Goal: Task Accomplishment & Management: Complete application form

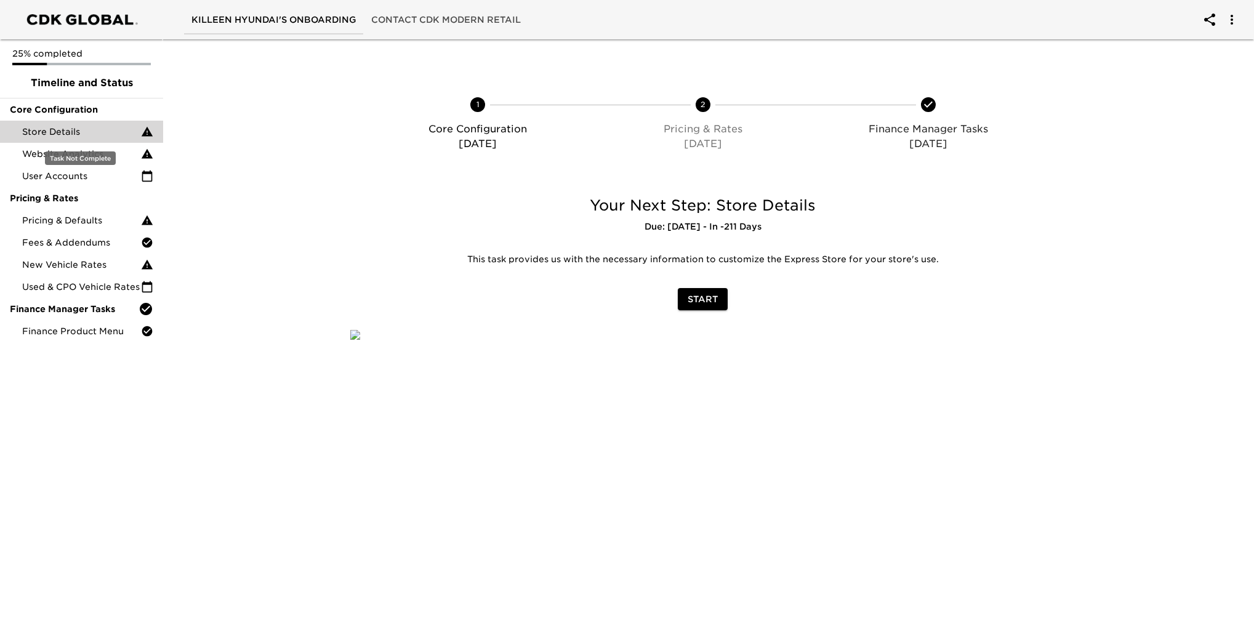
click at [86, 132] on span "Store Details" at bounding box center [81, 132] width 119 height 12
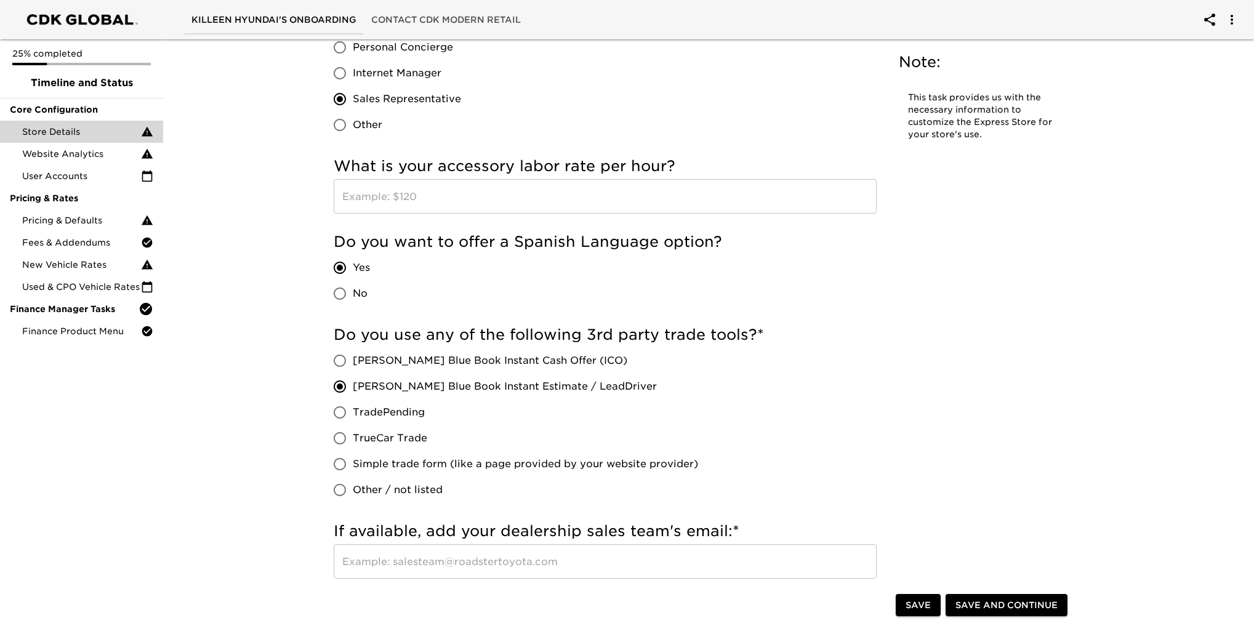
scroll to position [1785, 0]
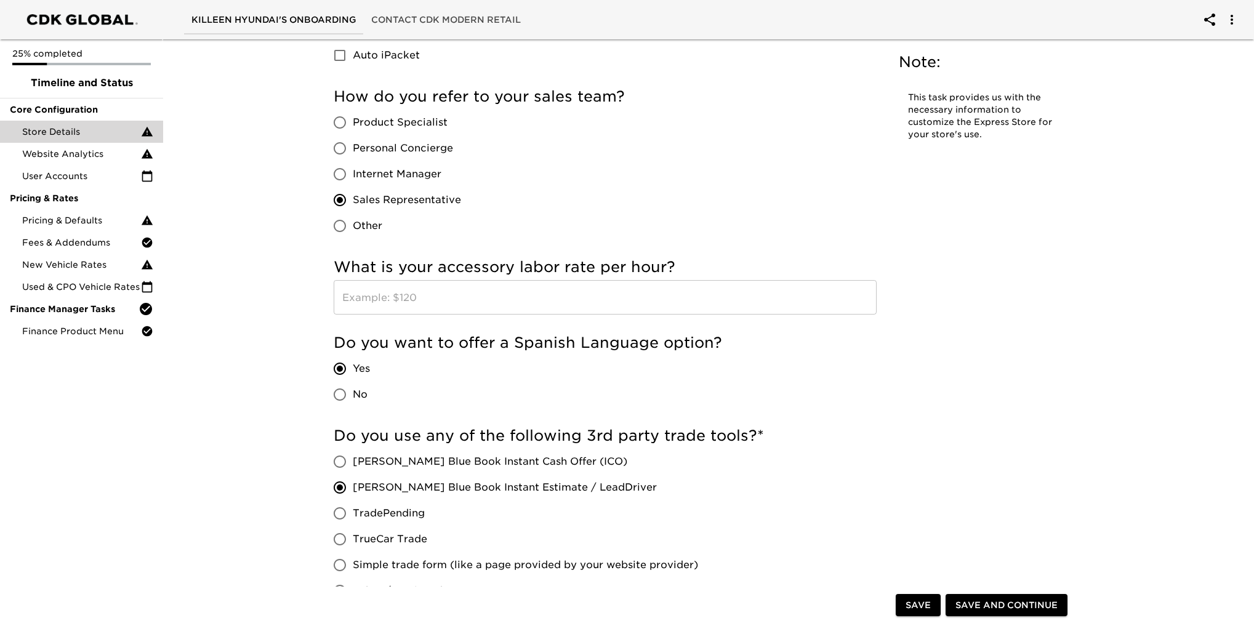
click at [383, 310] on input "text" at bounding box center [605, 297] width 543 height 34
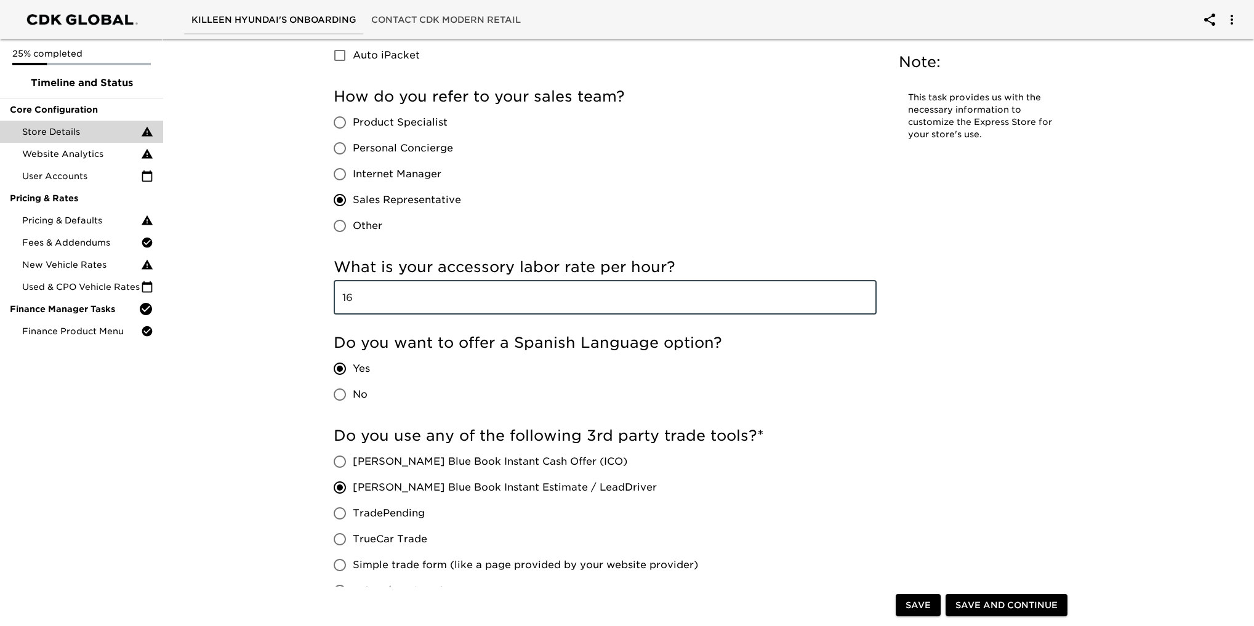
type input "1"
type input "$160"
click at [754, 373] on div "Do you want to offer a Spanish Language option? Yes No" at bounding box center [605, 370] width 543 height 74
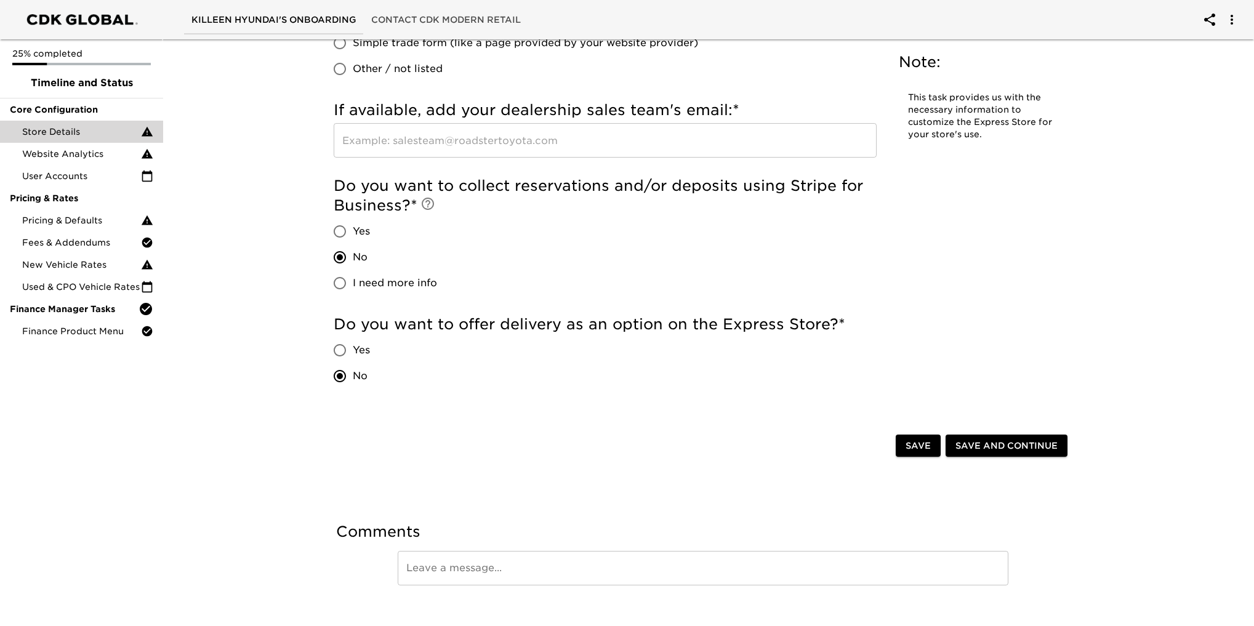
scroll to position [2325, 0]
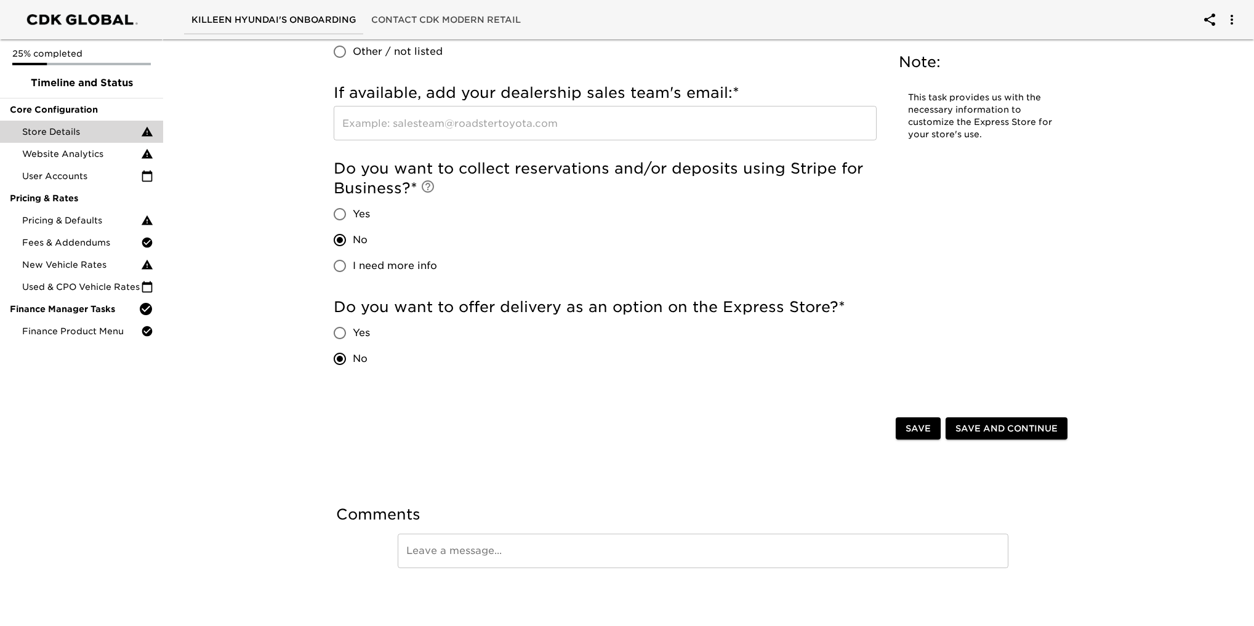
click at [1049, 424] on span "Save and Continue" at bounding box center [1006, 428] width 102 height 15
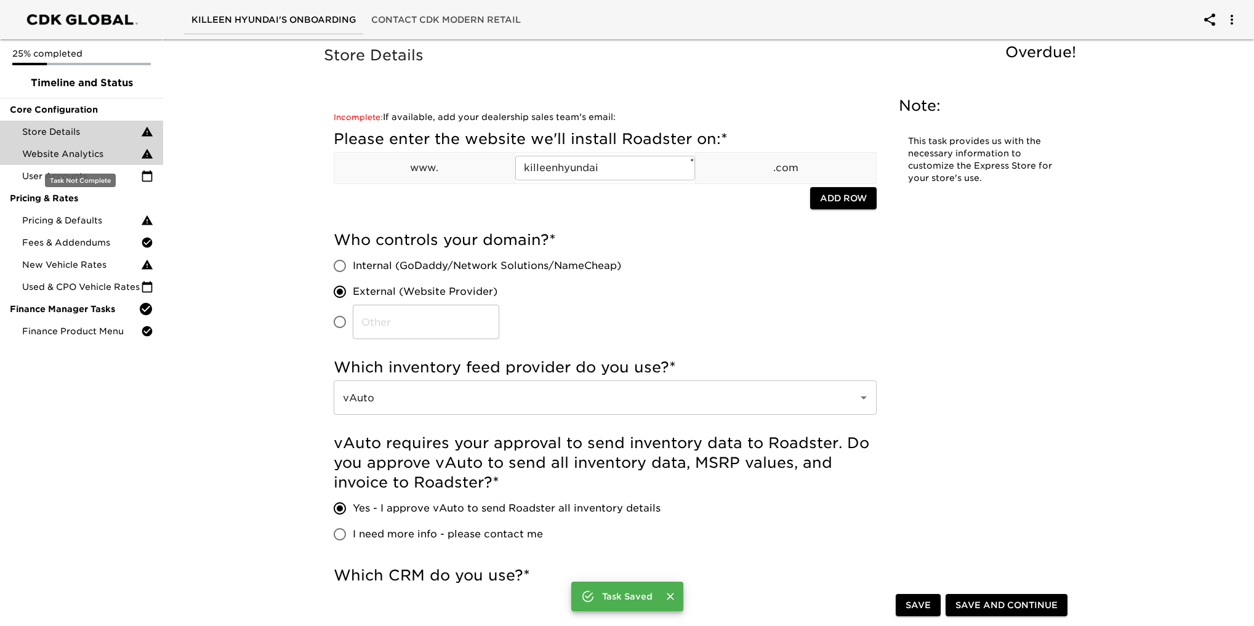
click at [83, 153] on span "Website Analytics" at bounding box center [81, 154] width 119 height 12
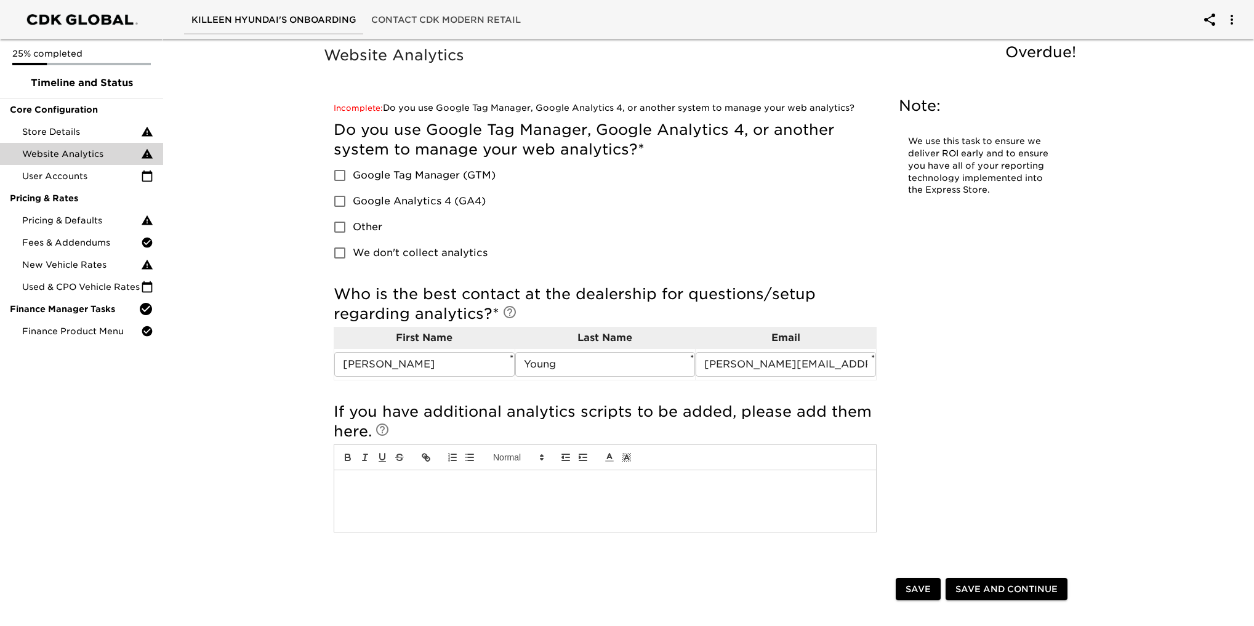
click at [337, 199] on input "Google Analytics 4 (GA4)" at bounding box center [340, 201] width 26 height 26
checkbox input "true"
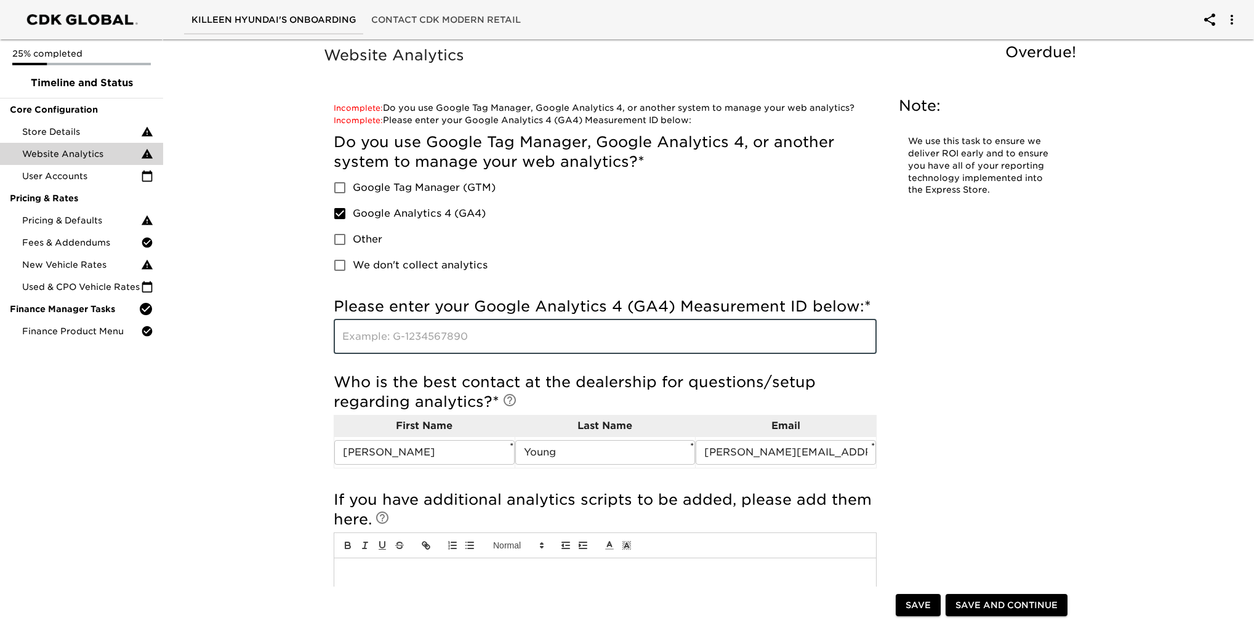
click at [466, 337] on input "text" at bounding box center [605, 337] width 543 height 34
paste input "G-WB6P3H9C8T"
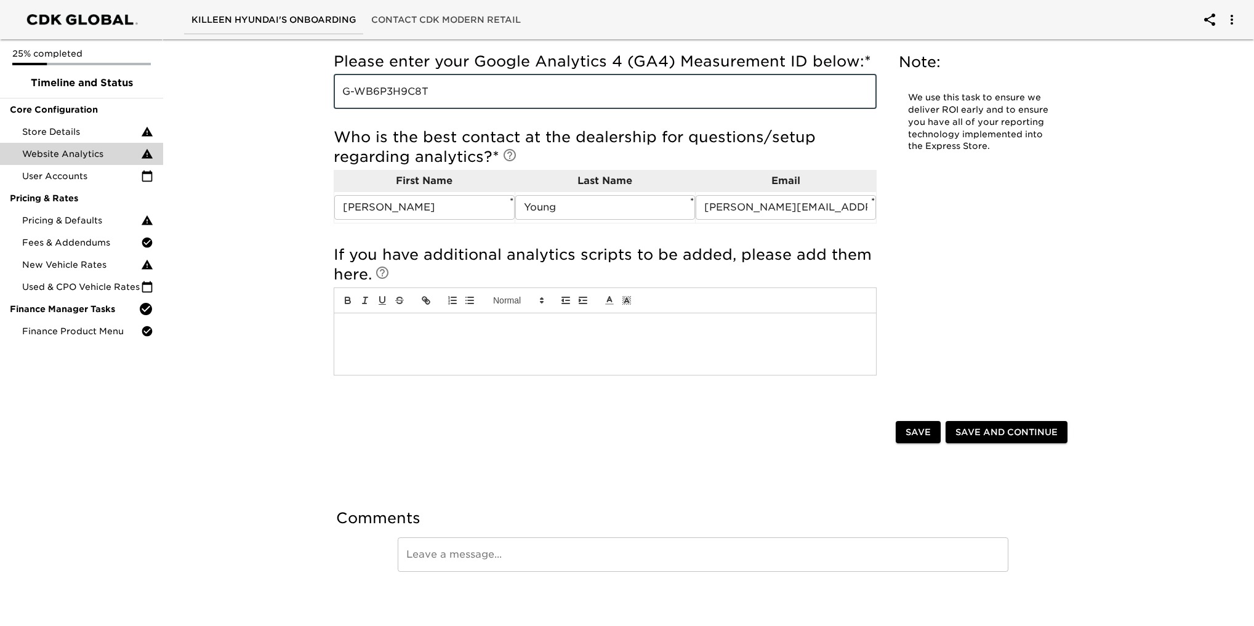
scroll to position [249, 0]
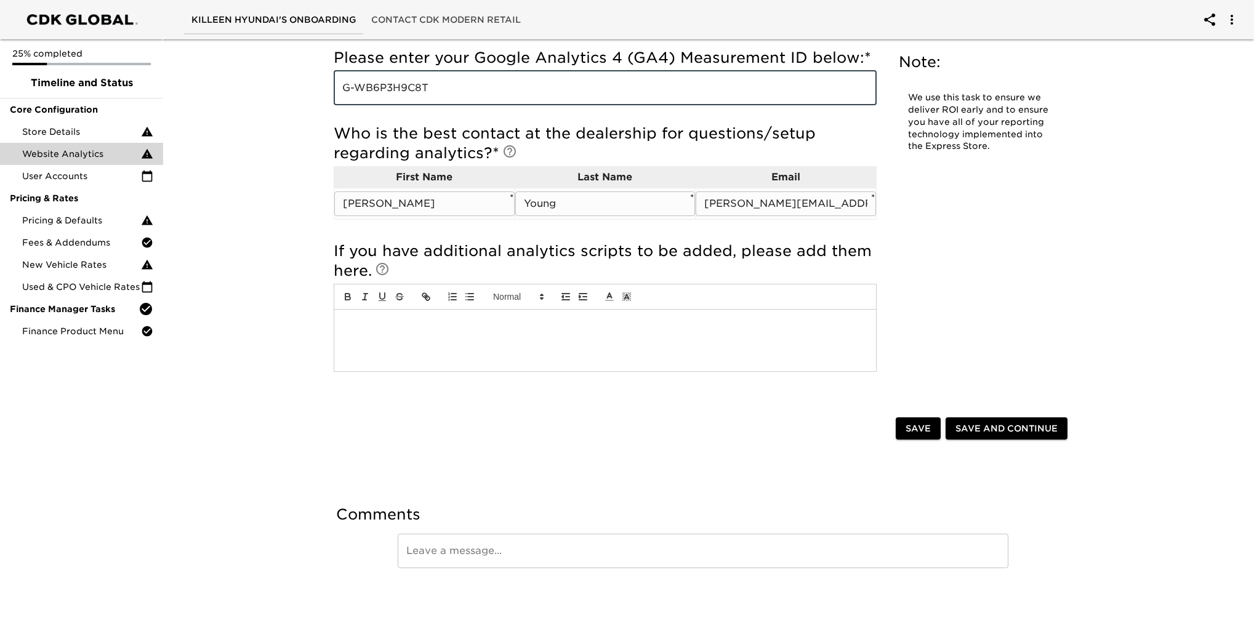
type input "G-WB6P3H9C8T"
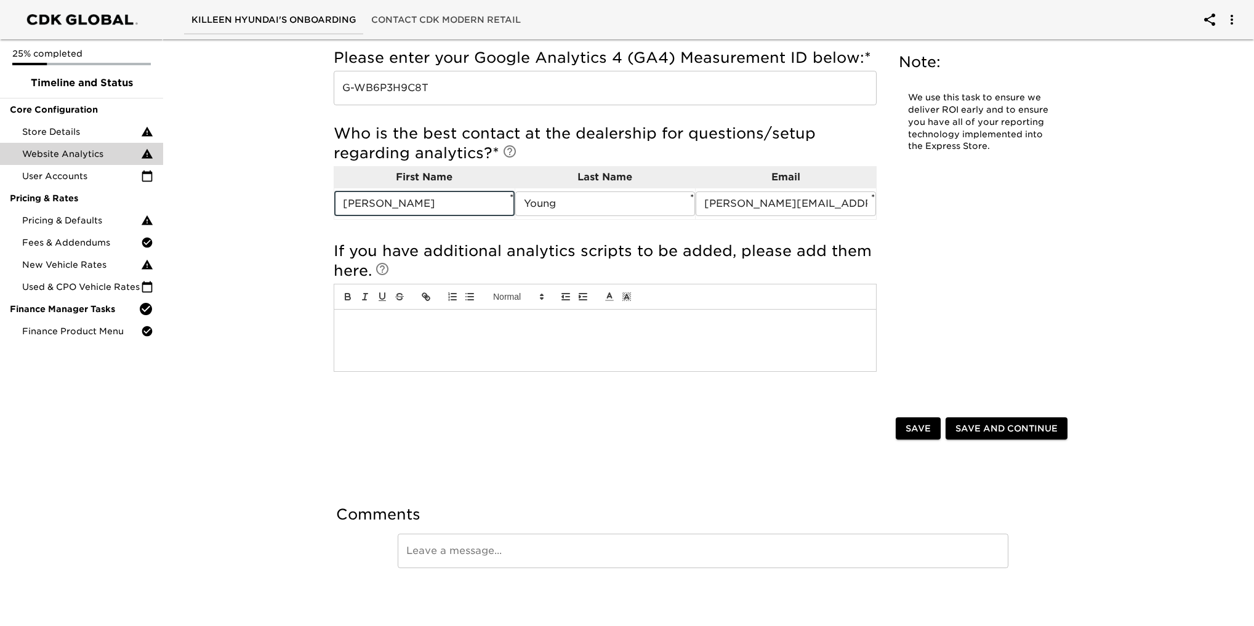
drag, startPoint x: 460, startPoint y: 204, endPoint x: 223, endPoint y: 220, distance: 237.6
click at [223, 220] on div "Website Analytics Overdue! Note: We use this task to ensure we deliver ROI earl…" at bounding box center [703, 206] width 1096 height 840
type input "Scott"
type input "Wideman"
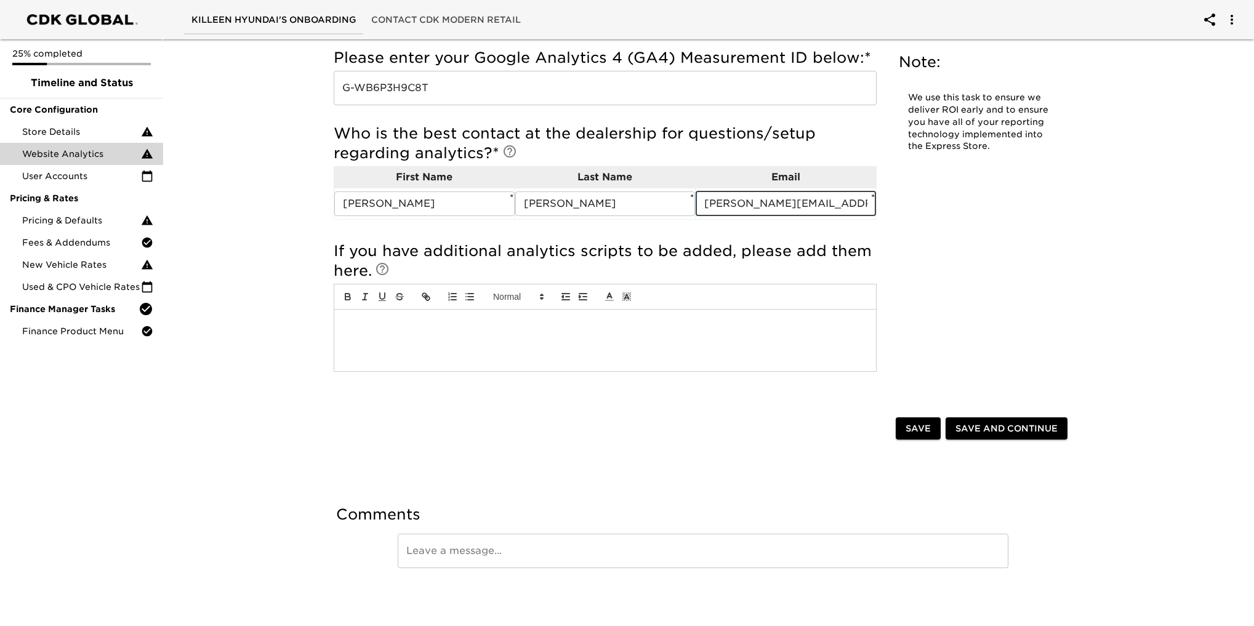
type input "scott@ptlavaca.com"
click at [1016, 425] on span "Save and Continue" at bounding box center [1006, 428] width 102 height 15
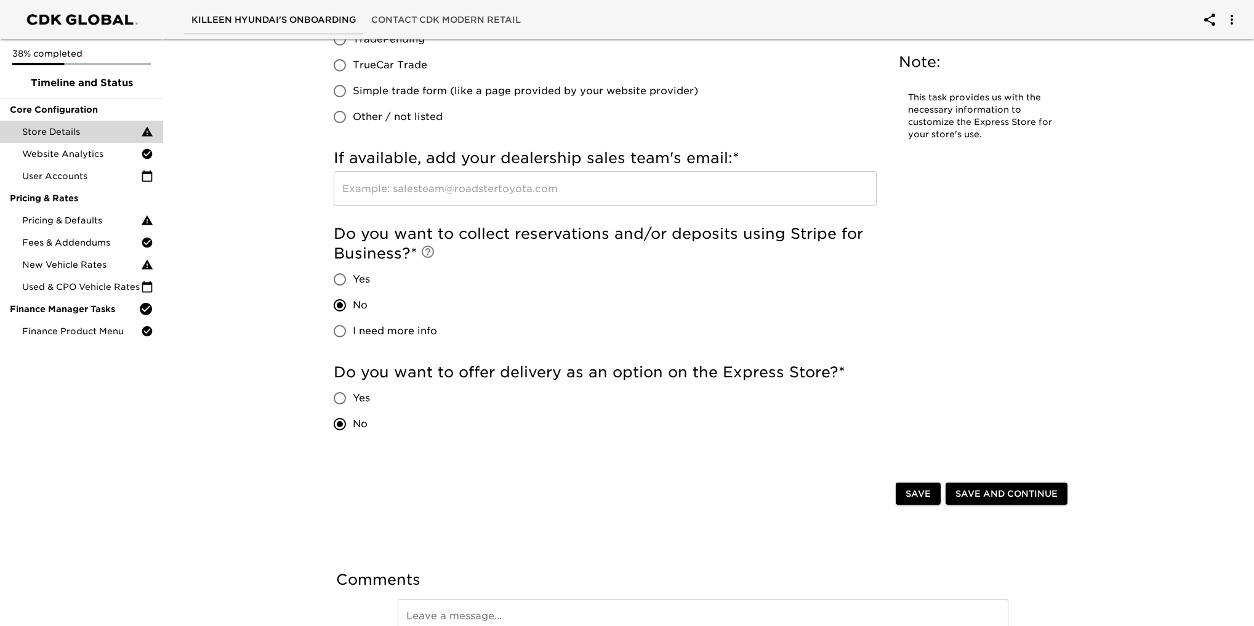
scroll to position [2325, 0]
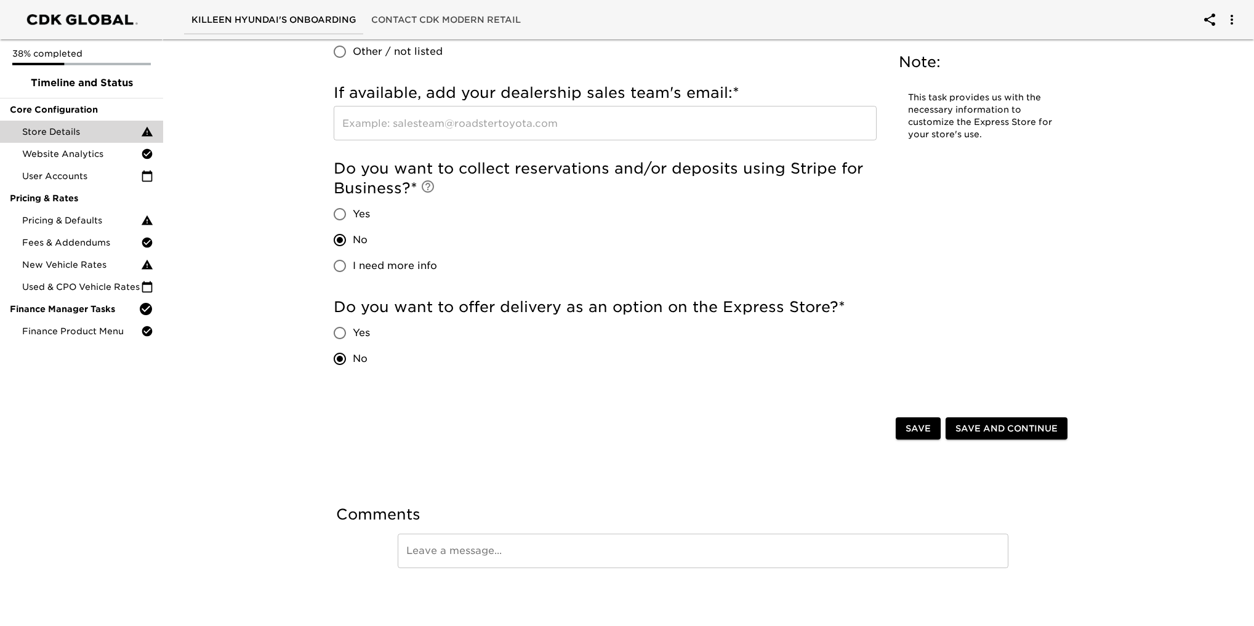
click at [1023, 425] on span "Save and Continue" at bounding box center [1006, 428] width 102 height 15
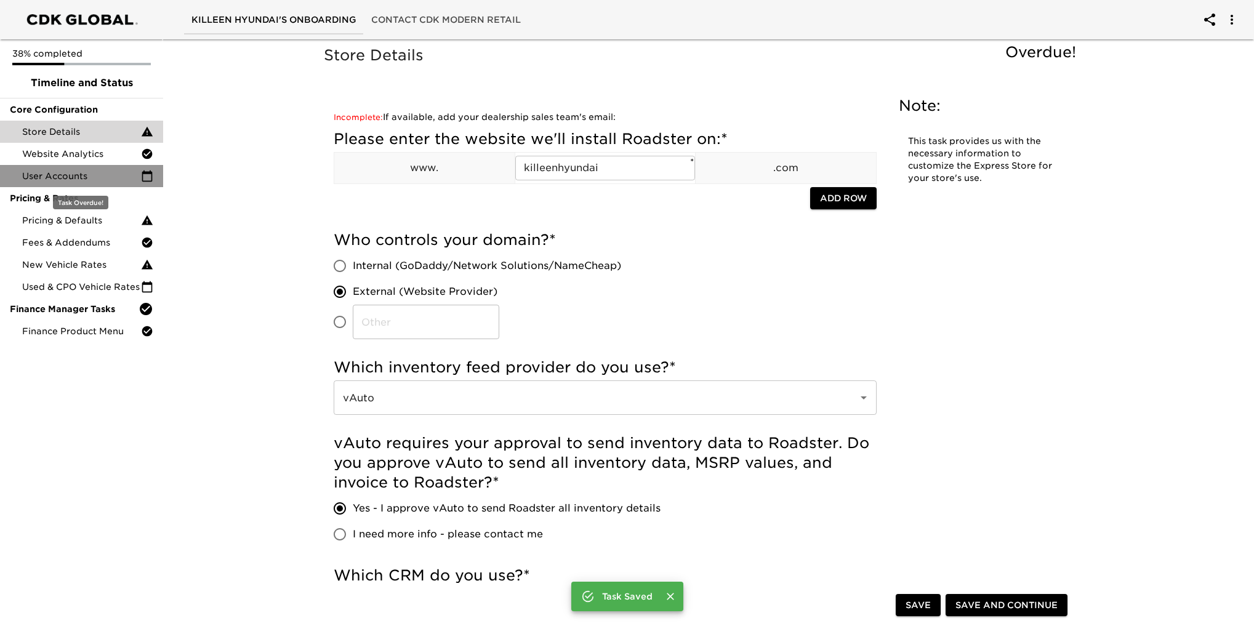
click at [86, 174] on span "User Accounts" at bounding box center [81, 176] width 119 height 12
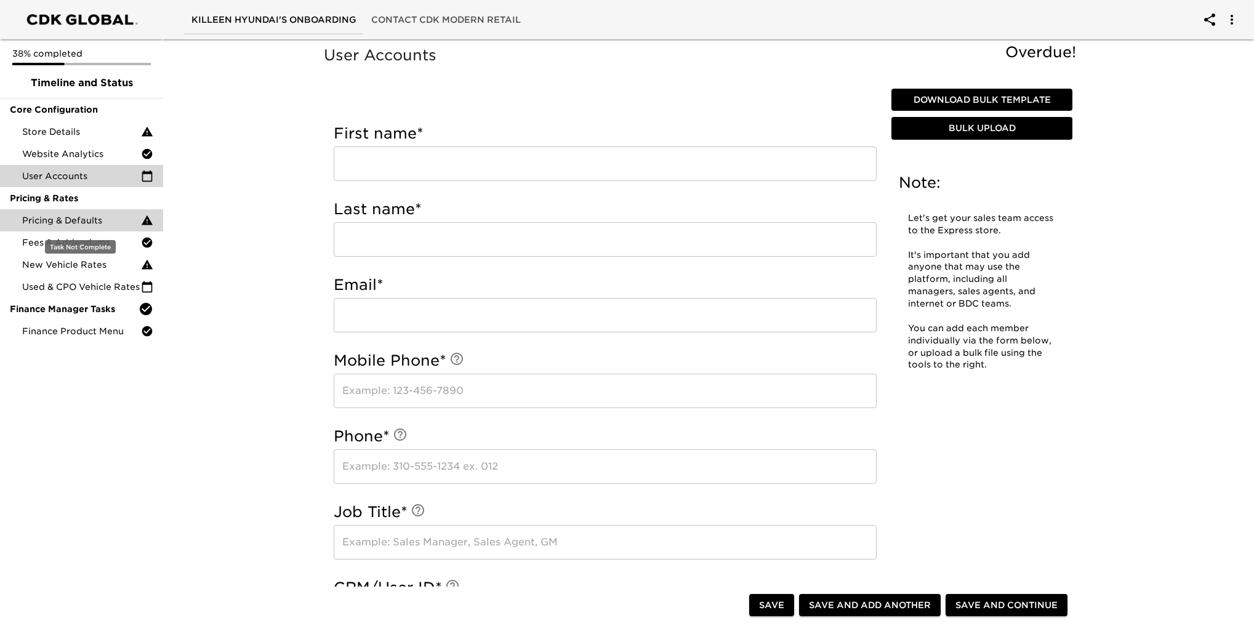
click at [55, 217] on span "Pricing & Defaults" at bounding box center [81, 220] width 119 height 12
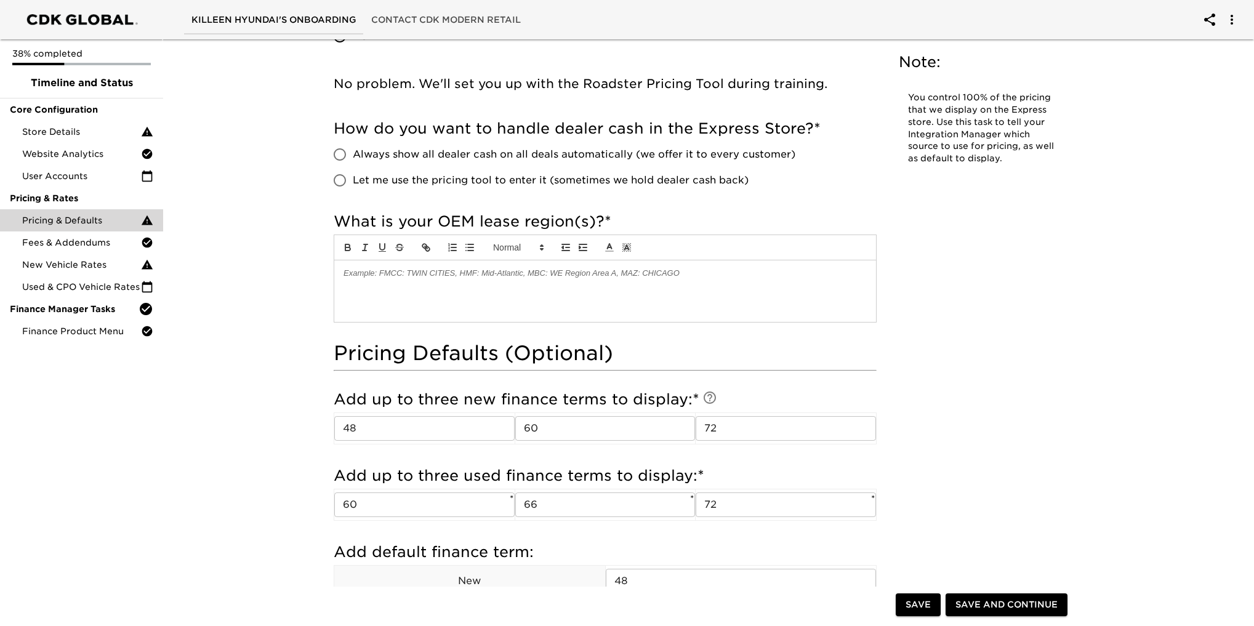
scroll to position [554, 0]
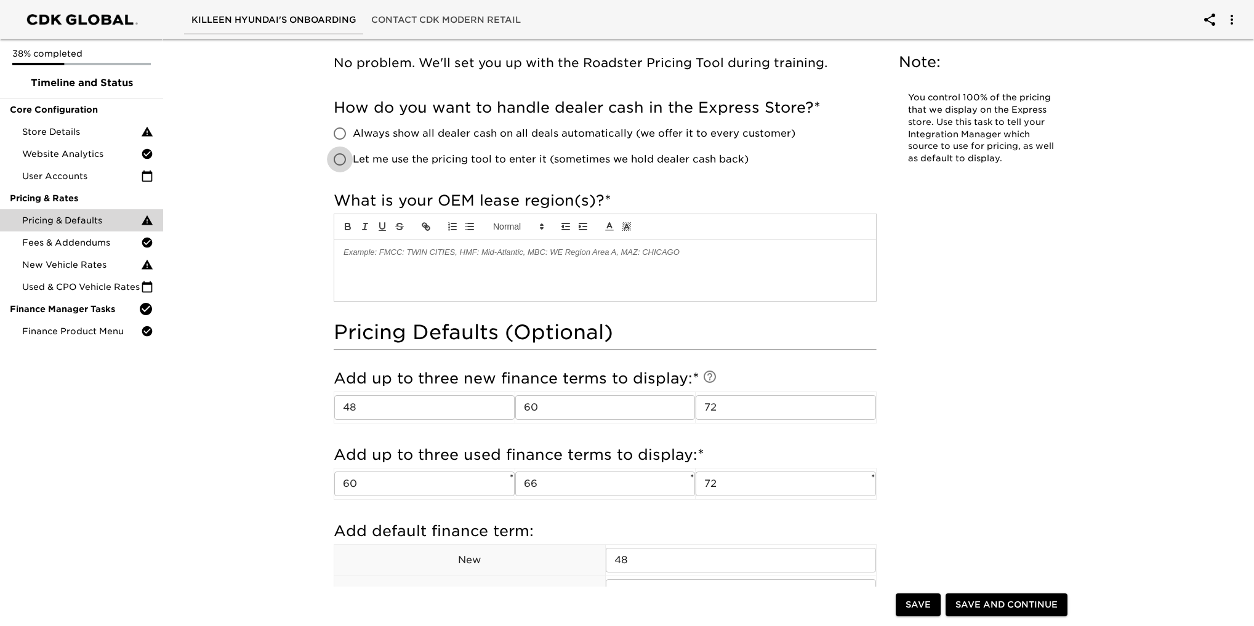
click at [340, 156] on input "Let me use the pricing tool to enter it (sometimes we hold dealer cash back)" at bounding box center [340, 160] width 26 height 26
radio input "true"
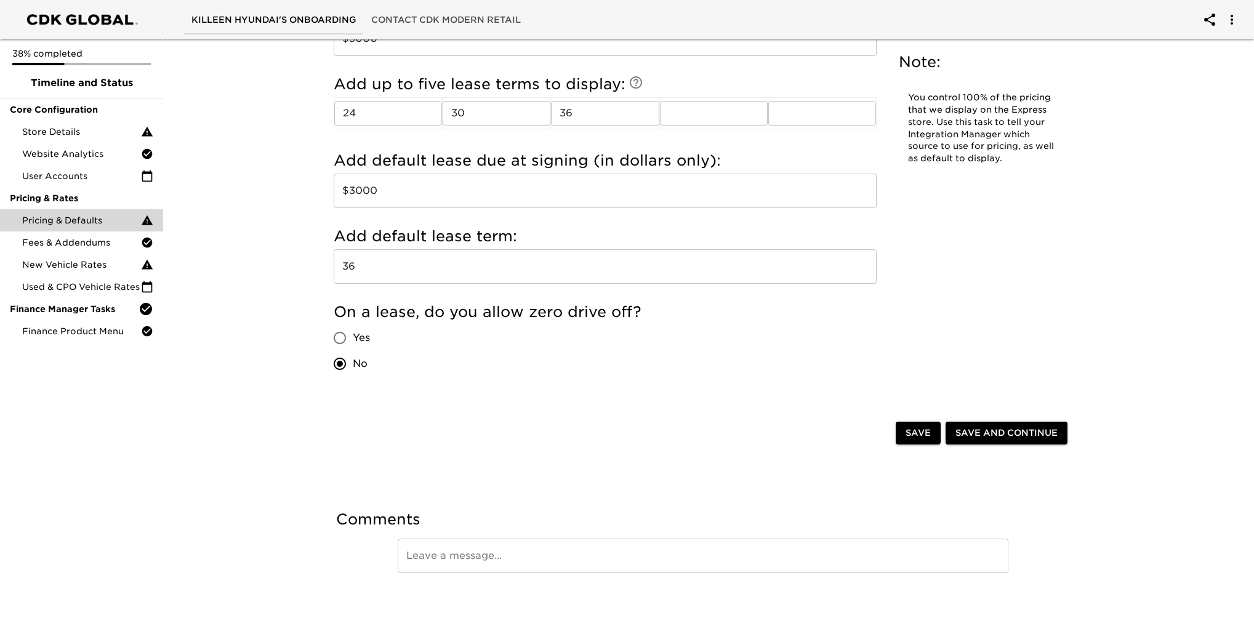
scroll to position [1305, 0]
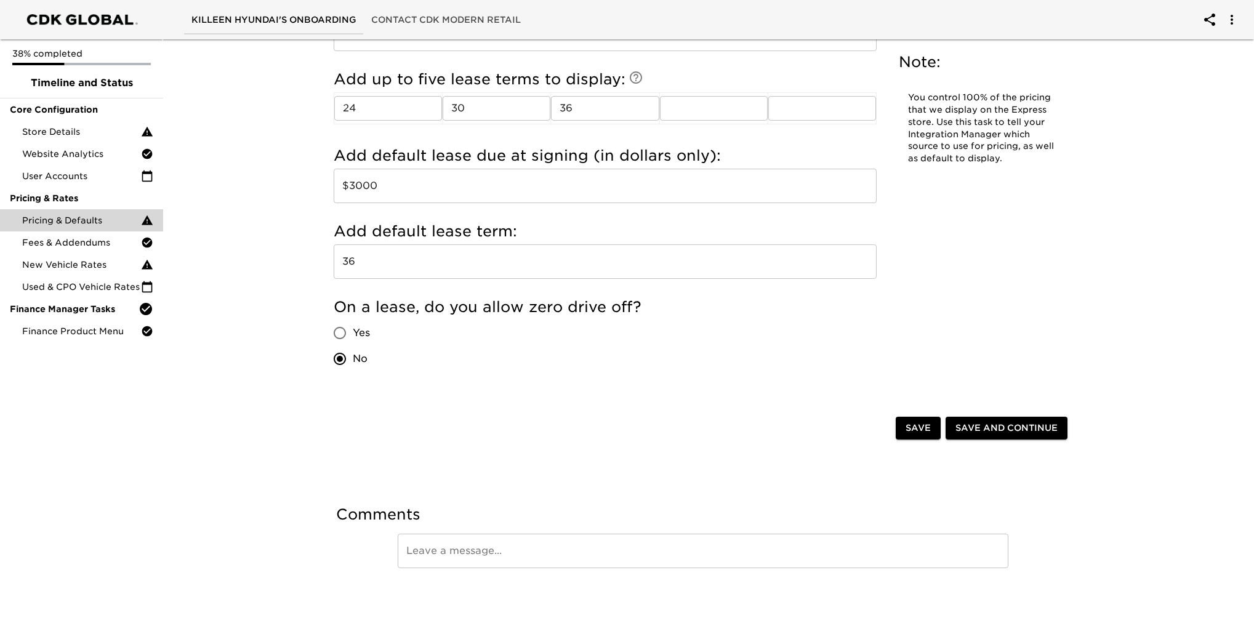
click at [1003, 425] on span "Save and Continue" at bounding box center [1006, 427] width 102 height 15
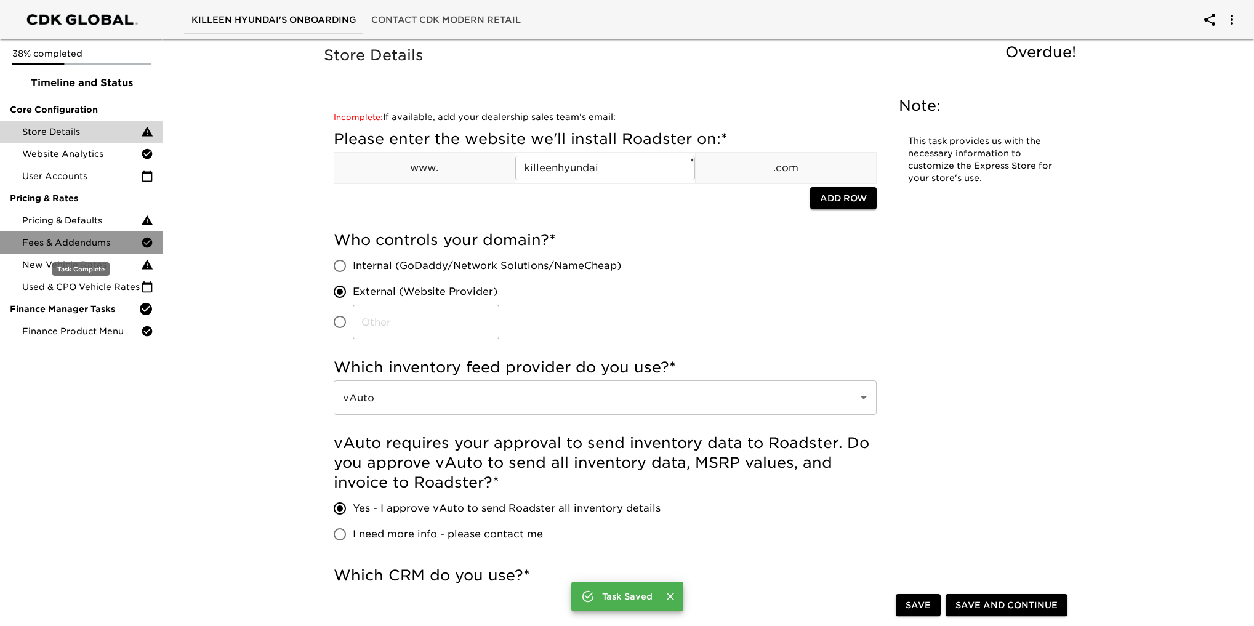
click at [78, 241] on span "Fees & Addendums" at bounding box center [81, 242] width 119 height 12
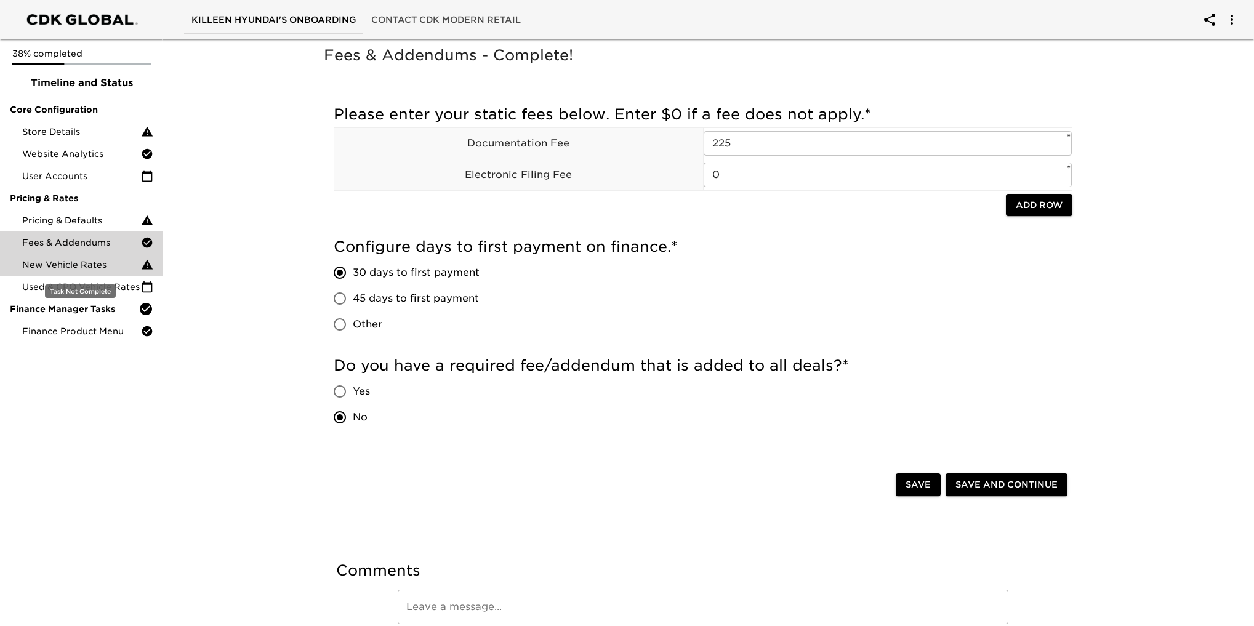
click at [59, 260] on span "New Vehicle Rates" at bounding box center [81, 265] width 119 height 12
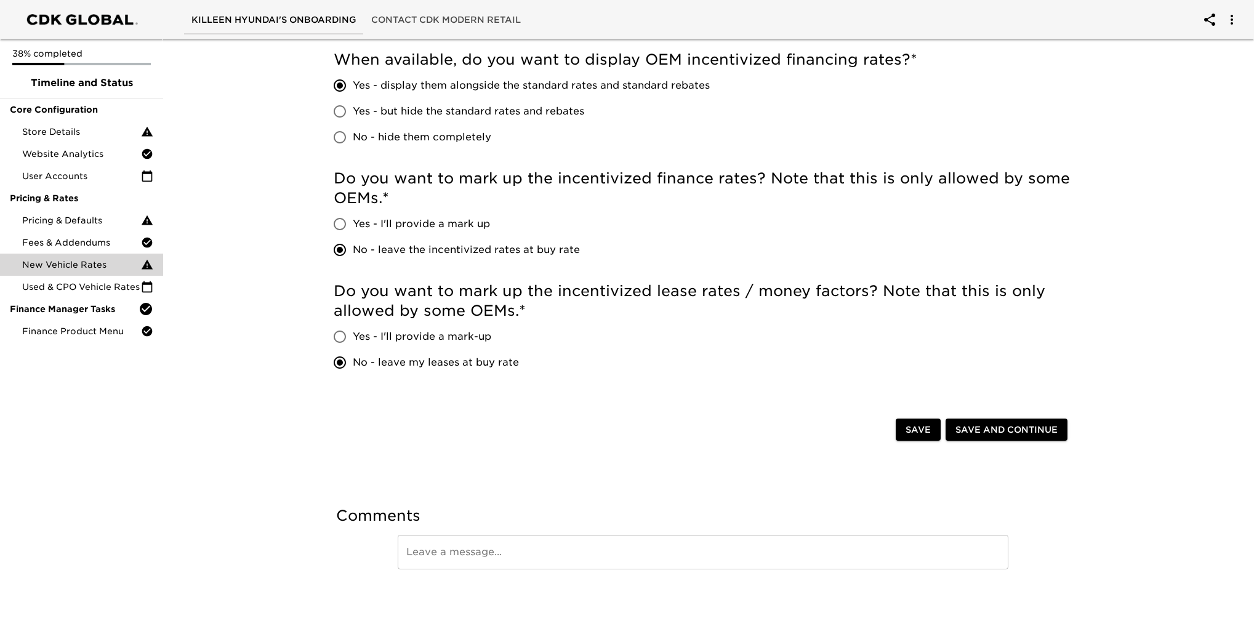
scroll to position [766, 0]
click at [69, 286] on span "Used & CPO Vehicle Rates" at bounding box center [81, 287] width 119 height 12
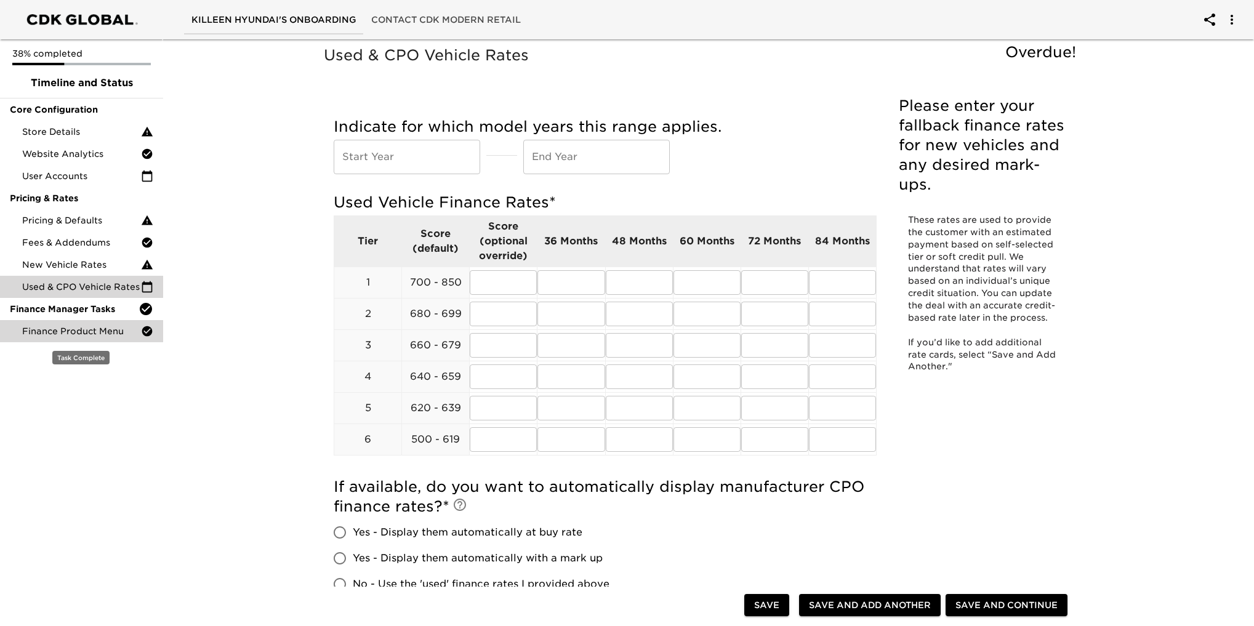
click at [68, 332] on span "Finance Product Menu" at bounding box center [81, 331] width 119 height 12
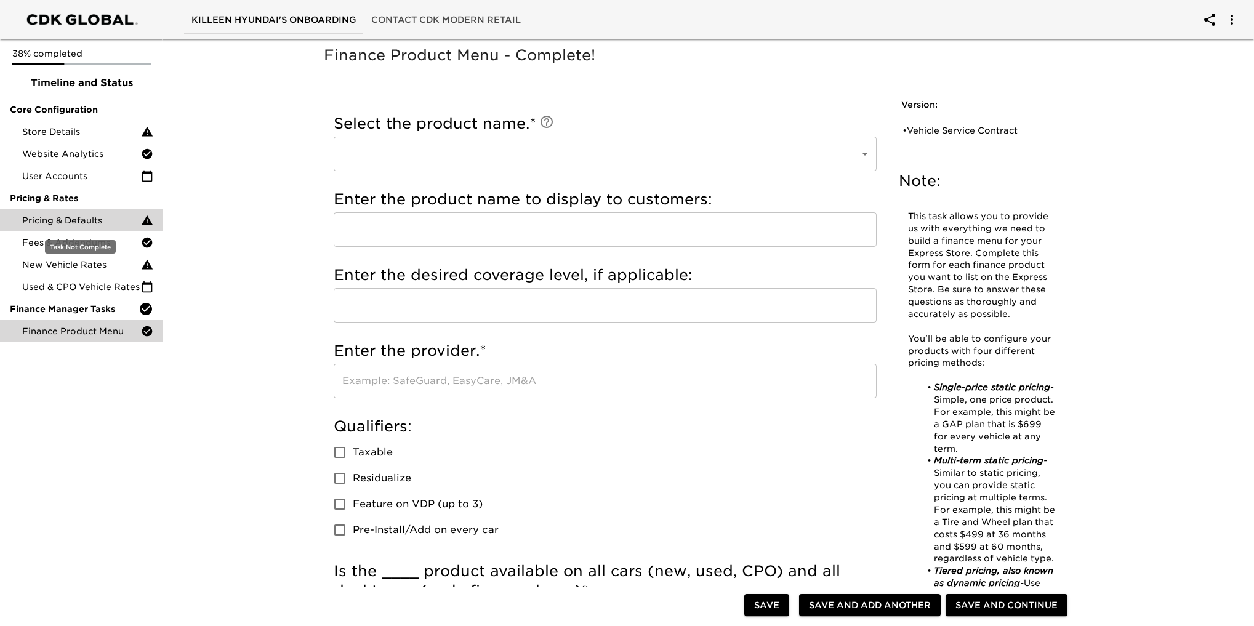
click at [67, 220] on span "Pricing & Defaults" at bounding box center [81, 220] width 119 height 12
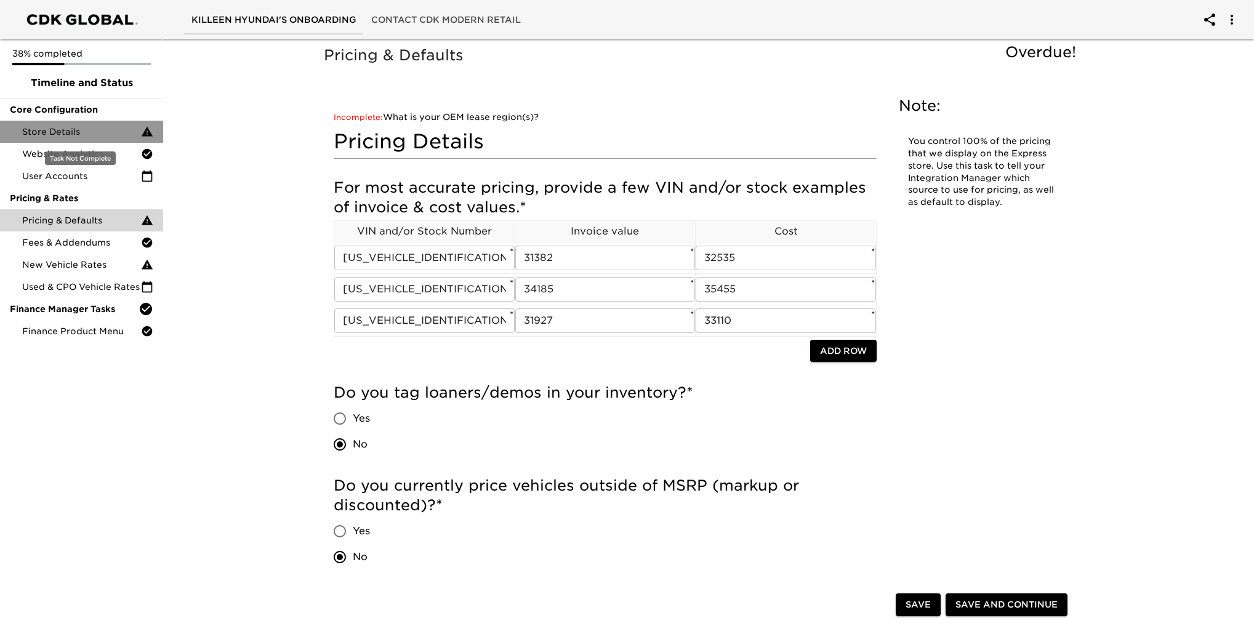
click at [46, 125] on div "Store Details" at bounding box center [81, 132] width 163 height 22
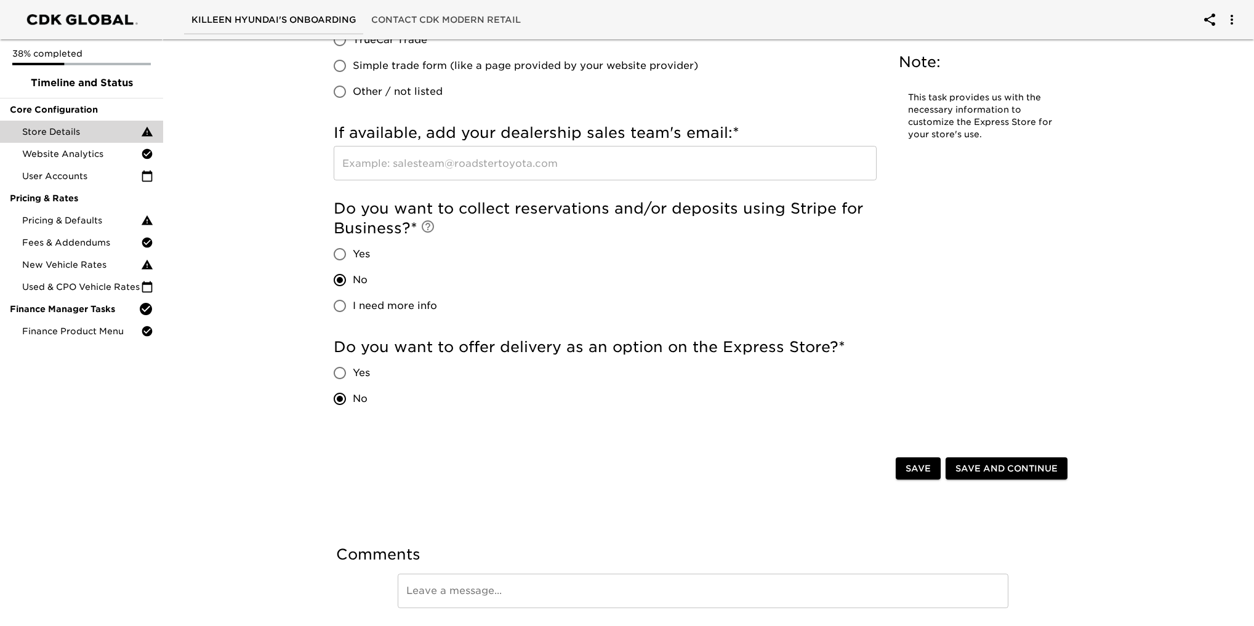
scroll to position [2325, 0]
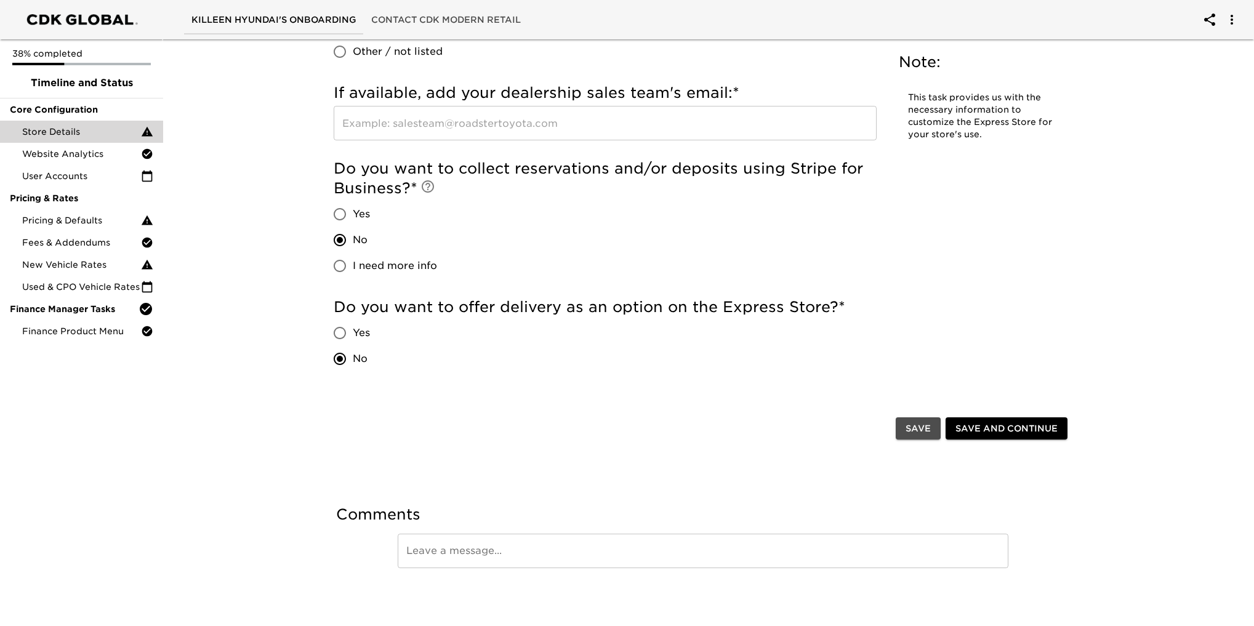
click at [916, 432] on span "Save" at bounding box center [918, 428] width 25 height 15
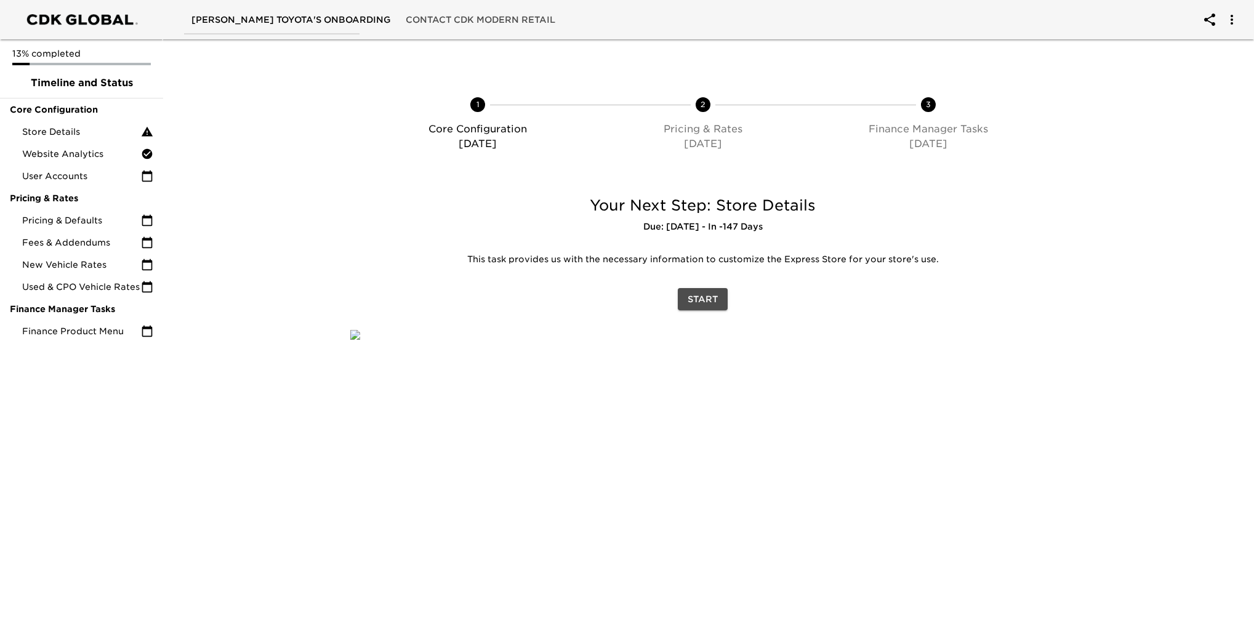
click at [707, 300] on span "Start" at bounding box center [703, 299] width 30 height 15
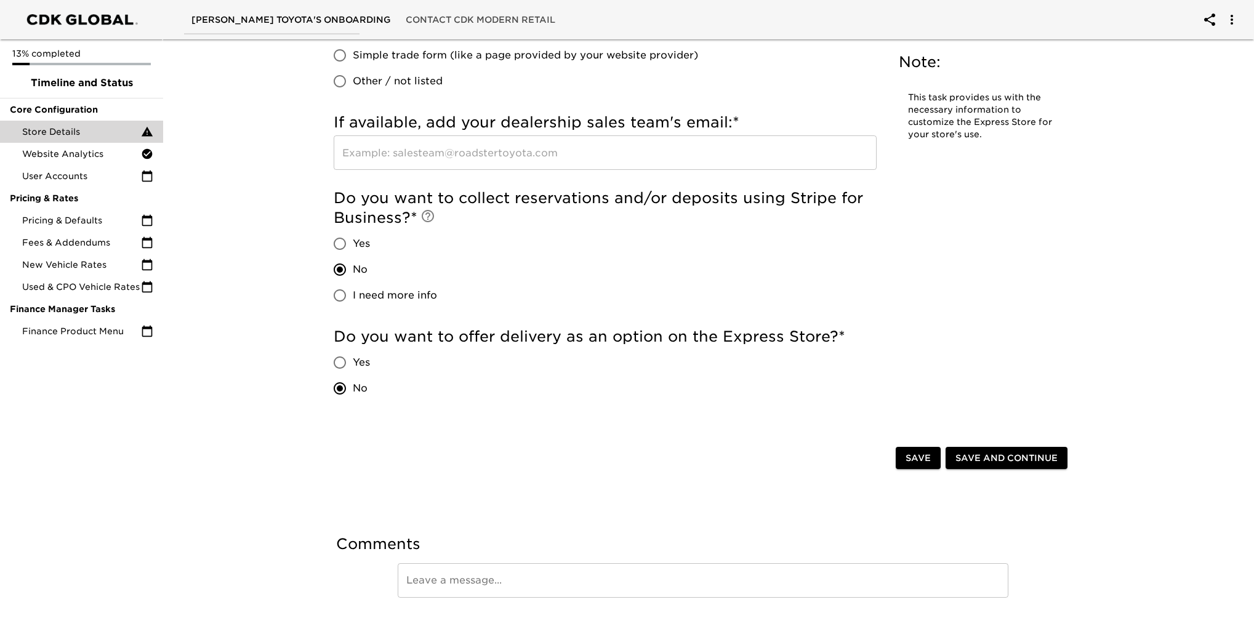
scroll to position [2325, 0]
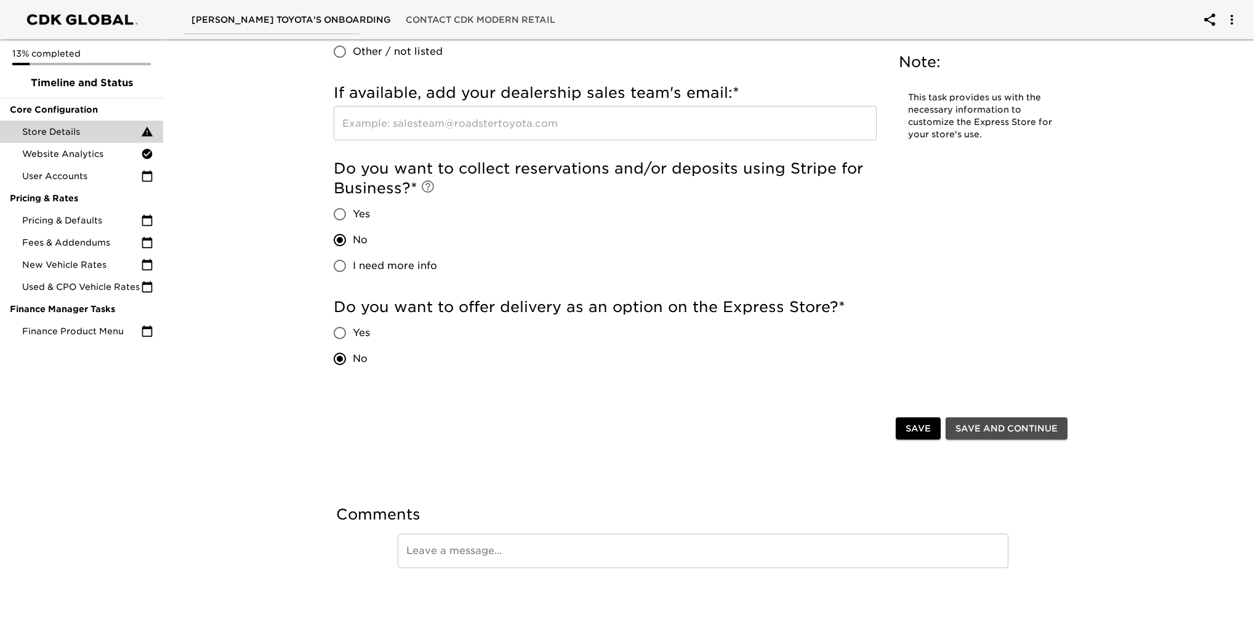
click at [987, 428] on span "Save and Continue" at bounding box center [1006, 428] width 102 height 15
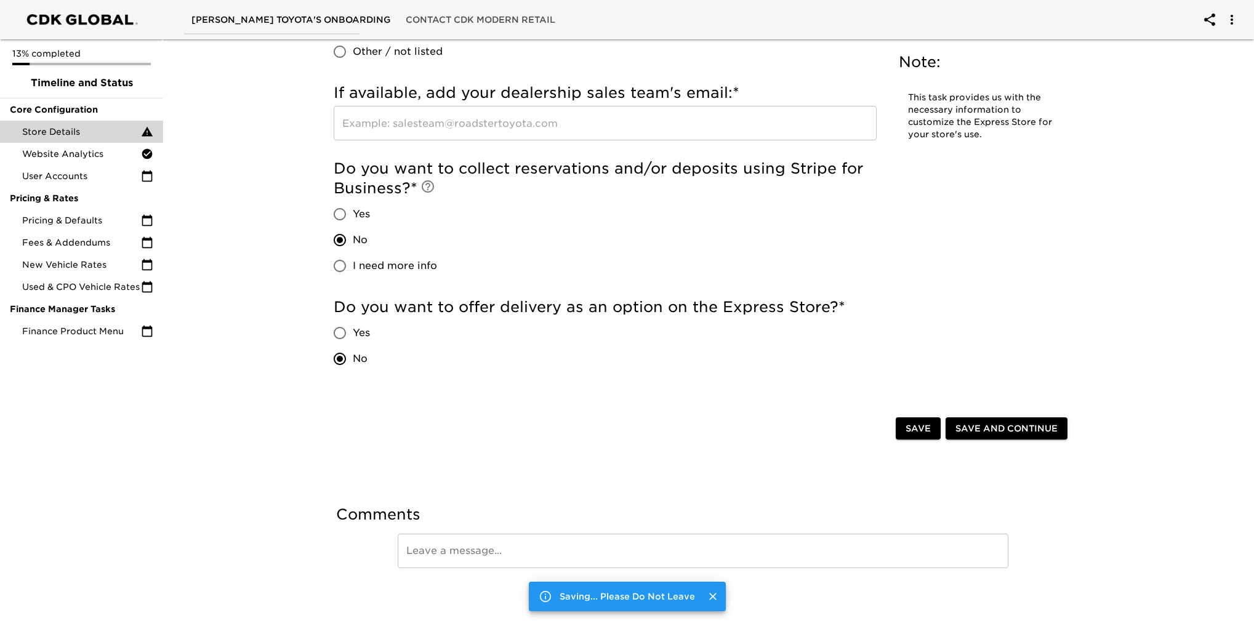
scroll to position [0, 0]
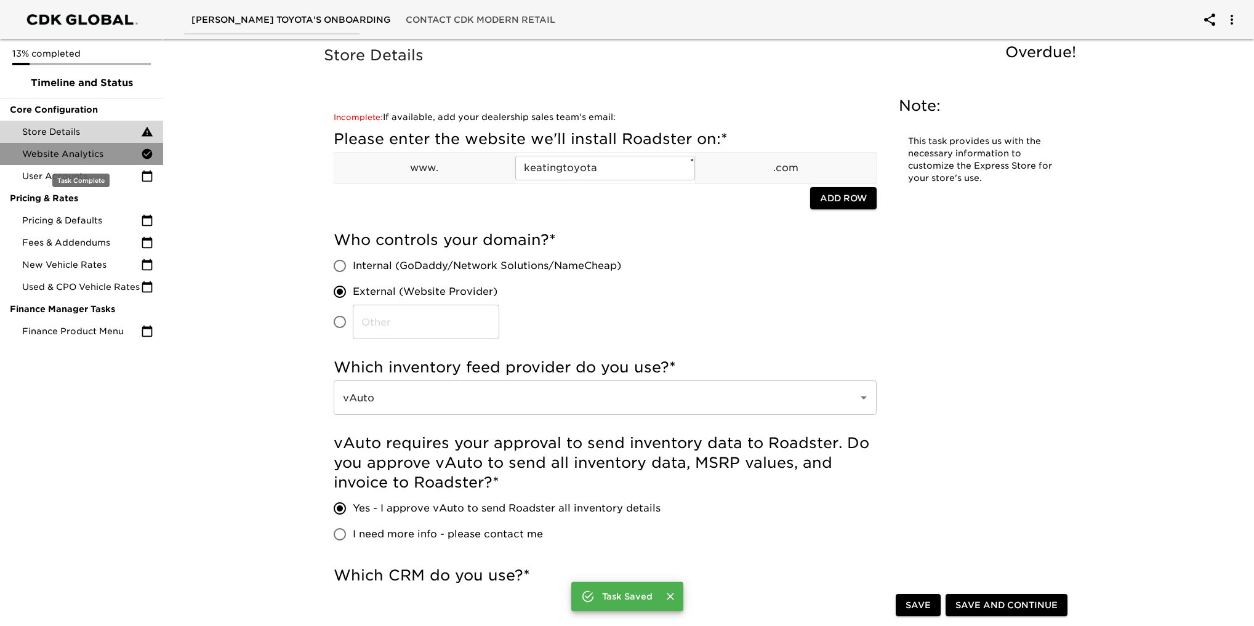
click at [80, 157] on span "Website Analytics" at bounding box center [81, 154] width 119 height 12
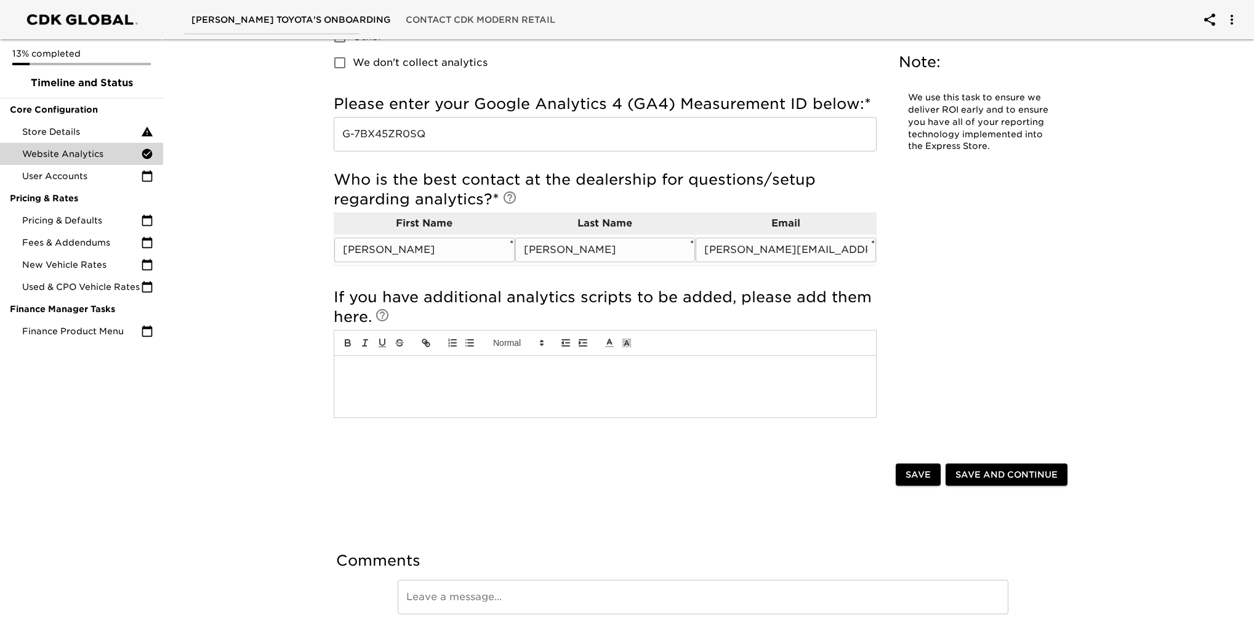
scroll to position [233, 0]
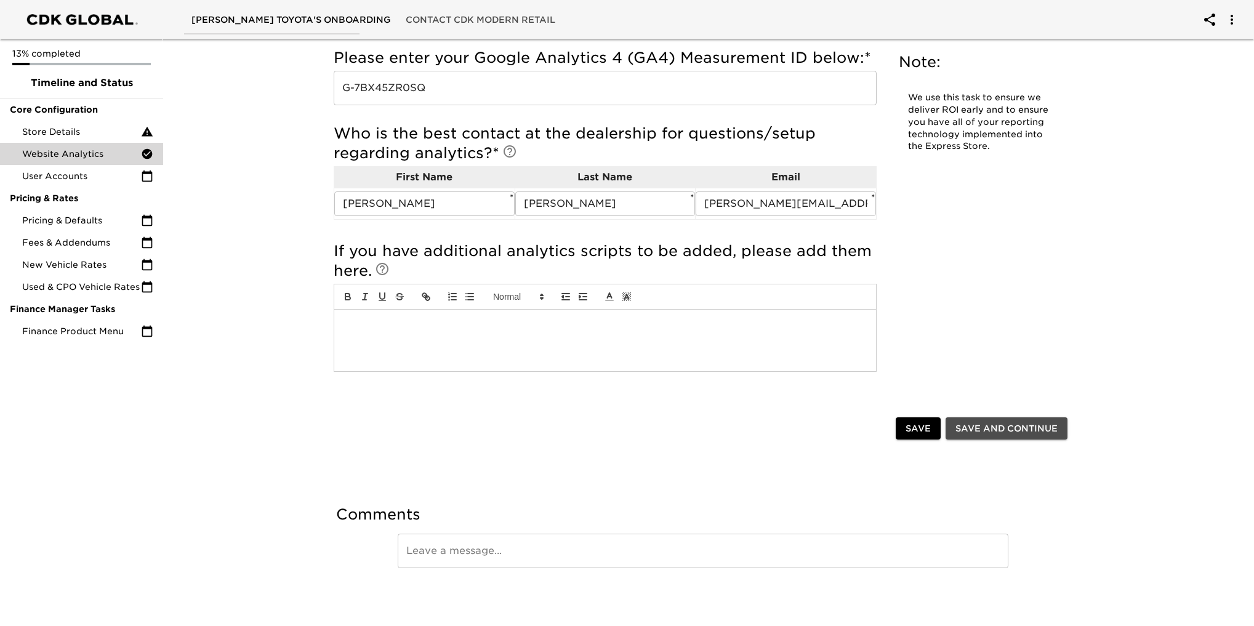
click at [1012, 435] on span "Save and Continue" at bounding box center [1006, 428] width 102 height 15
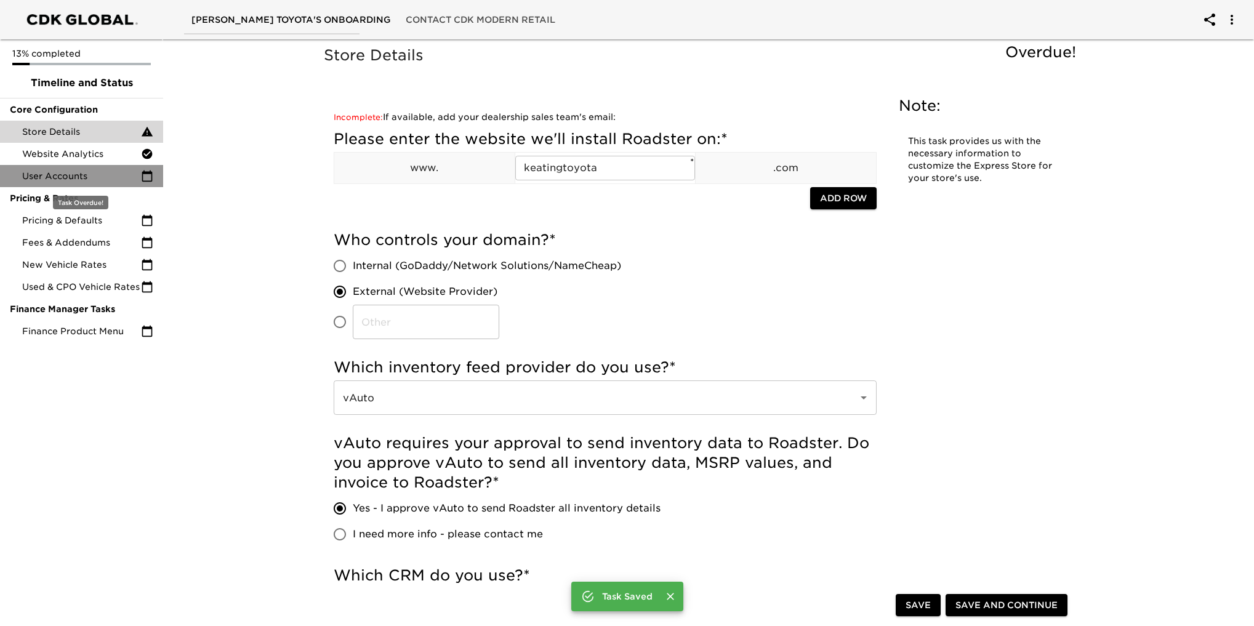
click at [34, 176] on span "User Accounts" at bounding box center [81, 176] width 119 height 12
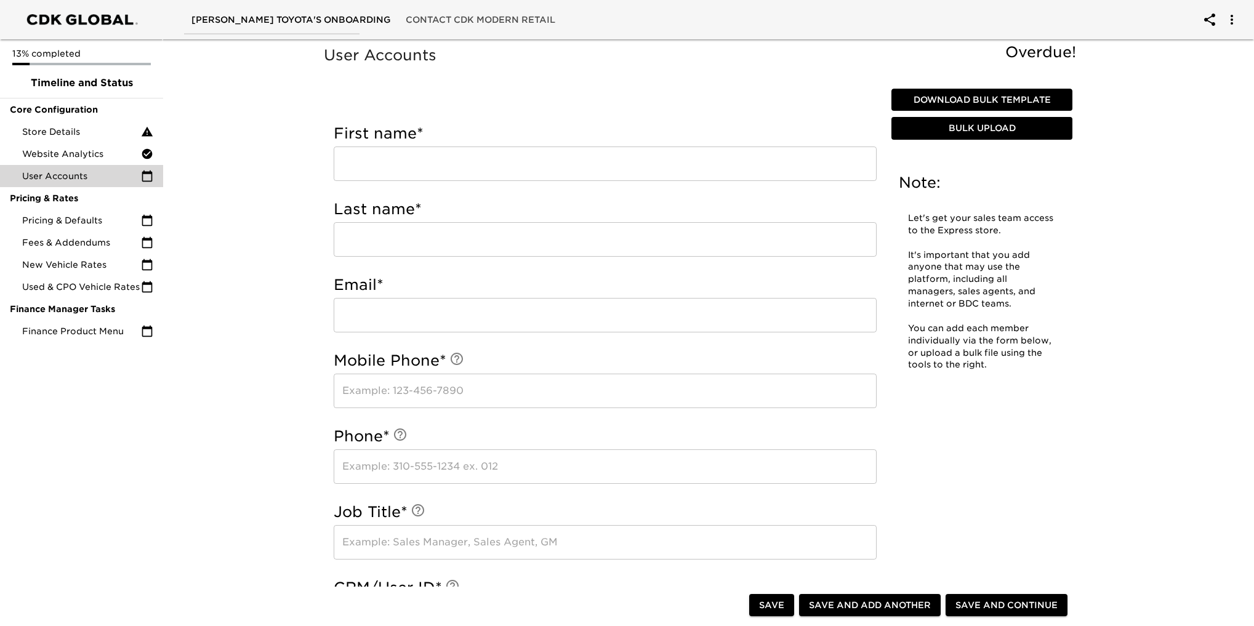
click at [987, 124] on span "Bulk Upload" at bounding box center [981, 128] width 171 height 15
click at [1008, 93] on span "Download Bulk Template" at bounding box center [981, 99] width 171 height 15
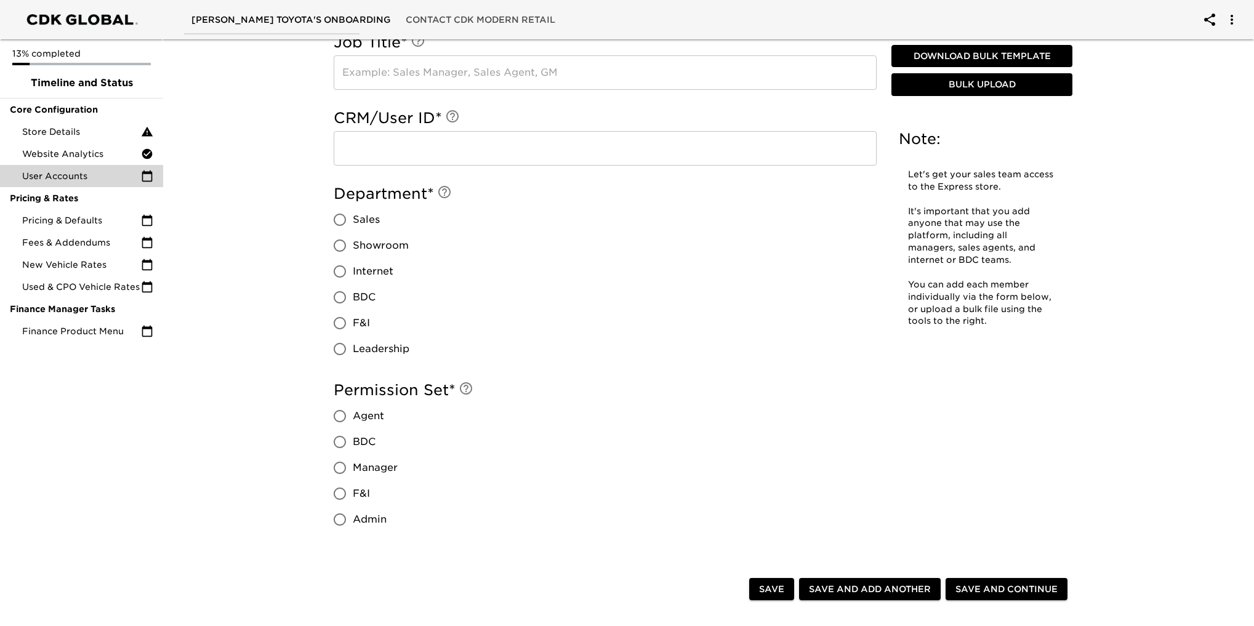
scroll to position [493, 0]
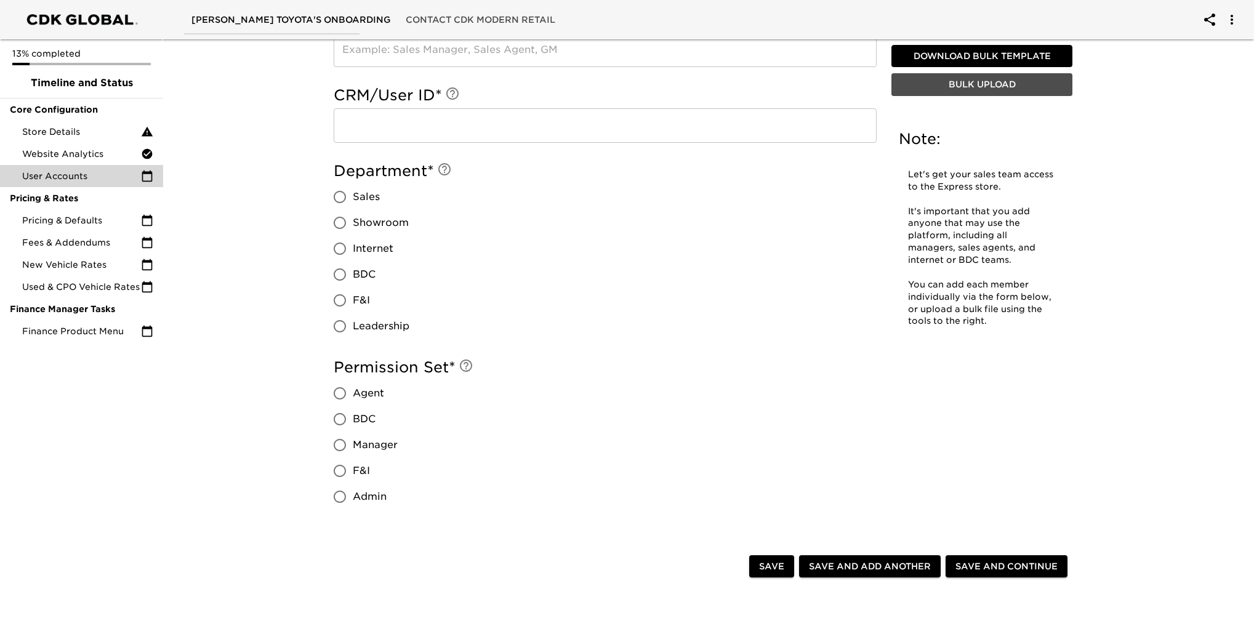
click at [953, 86] on span "Bulk Upload" at bounding box center [981, 85] width 171 height 15
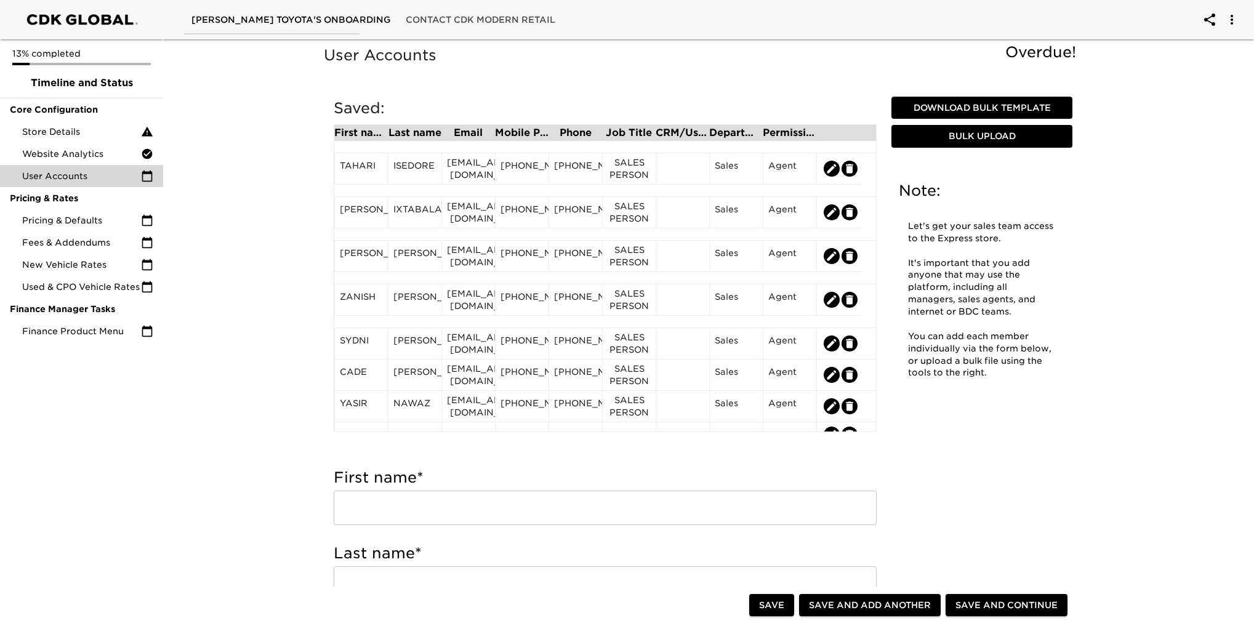
scroll to position [862, 0]
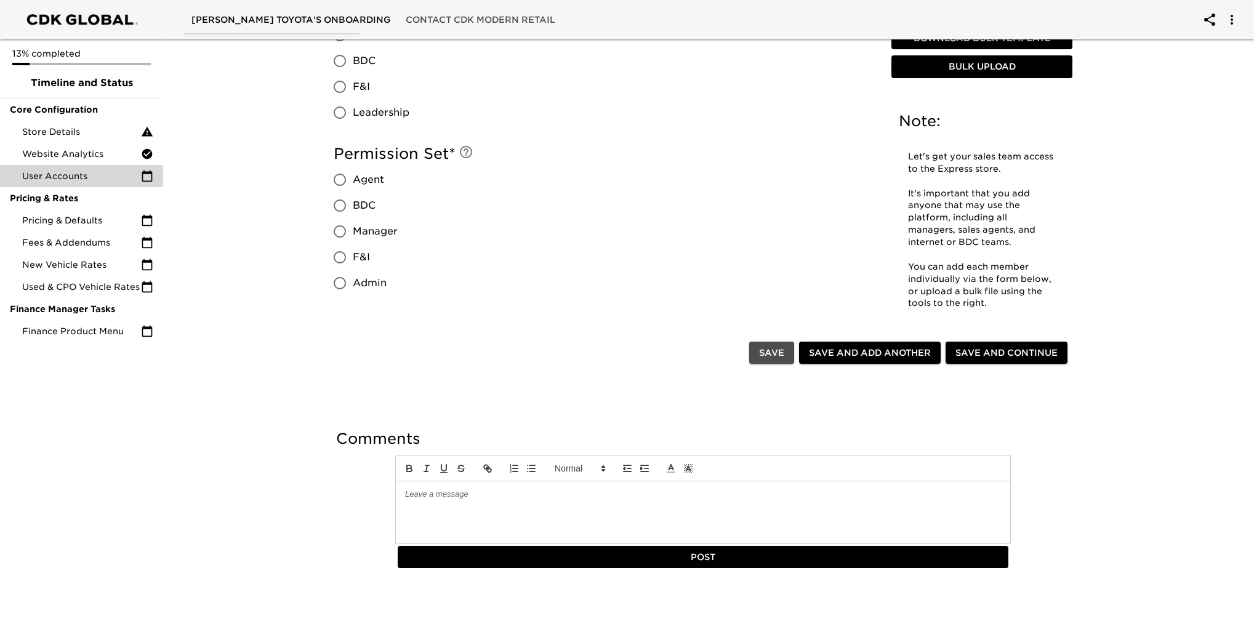
click at [770, 350] on span "Save" at bounding box center [771, 352] width 25 height 15
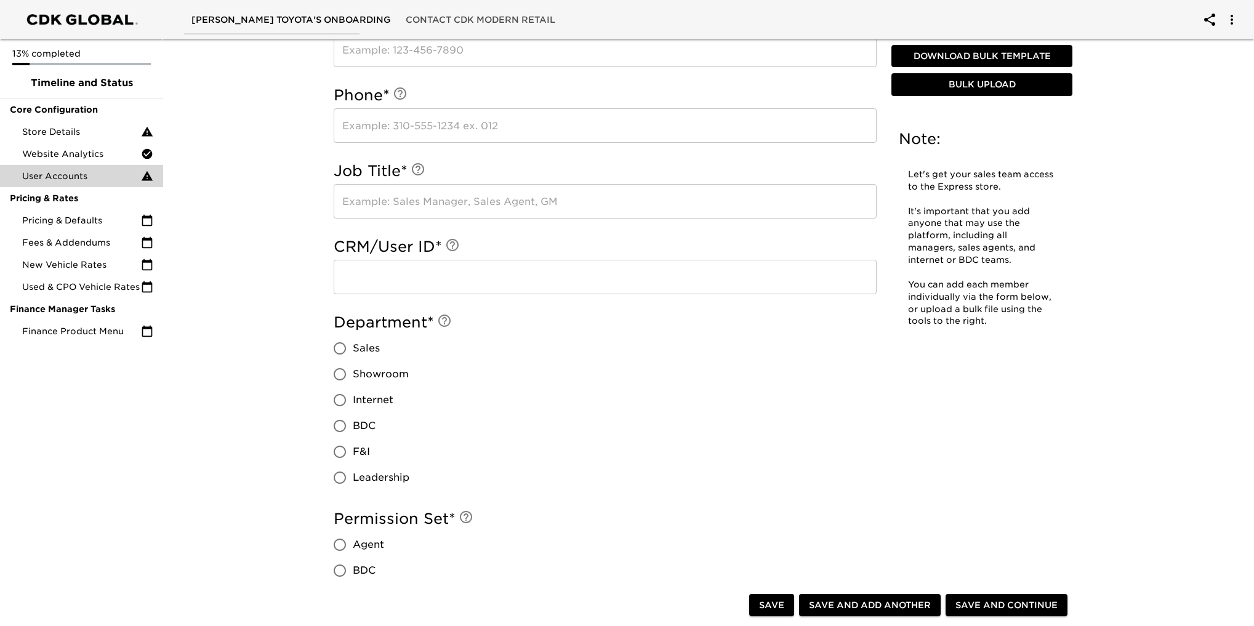
scroll to position [607, 0]
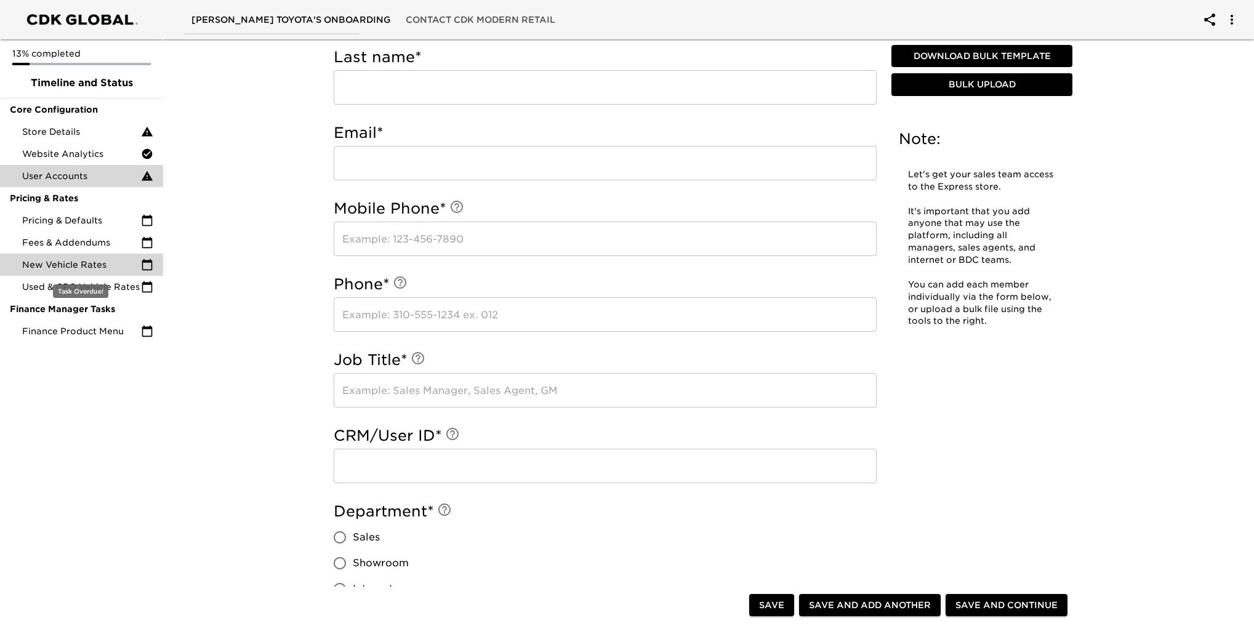
click at [74, 260] on span "New Vehicle Rates" at bounding box center [81, 265] width 119 height 12
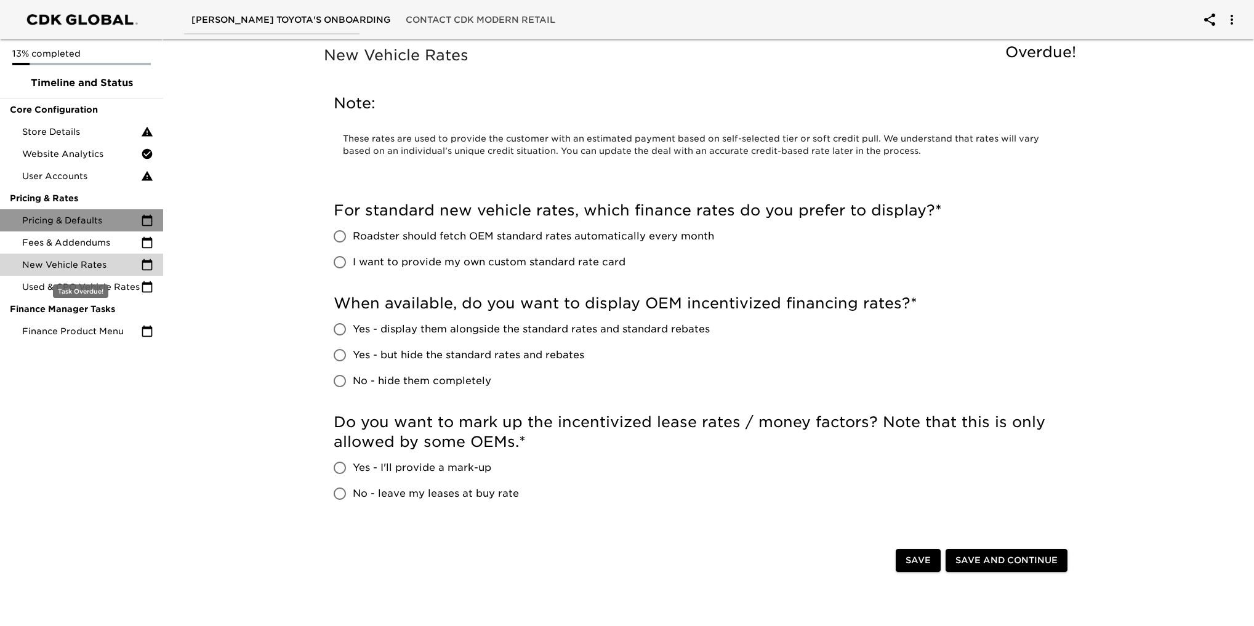
click at [68, 213] on div "Pricing & Defaults" at bounding box center [81, 220] width 163 height 22
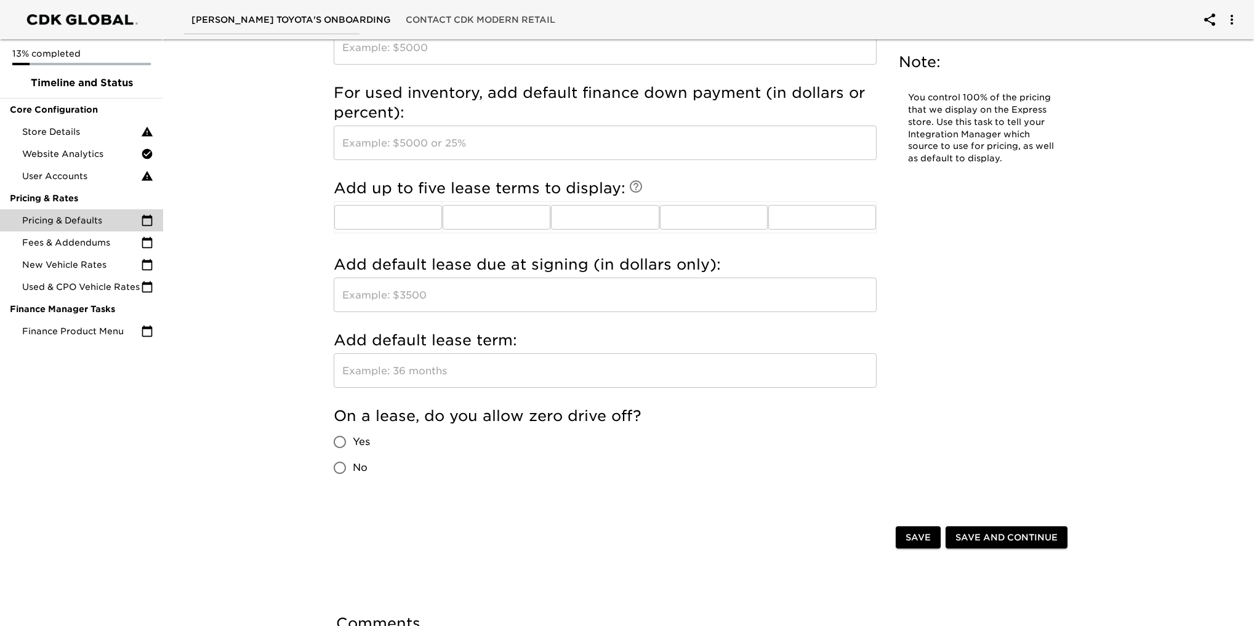
scroll to position [1229, 0]
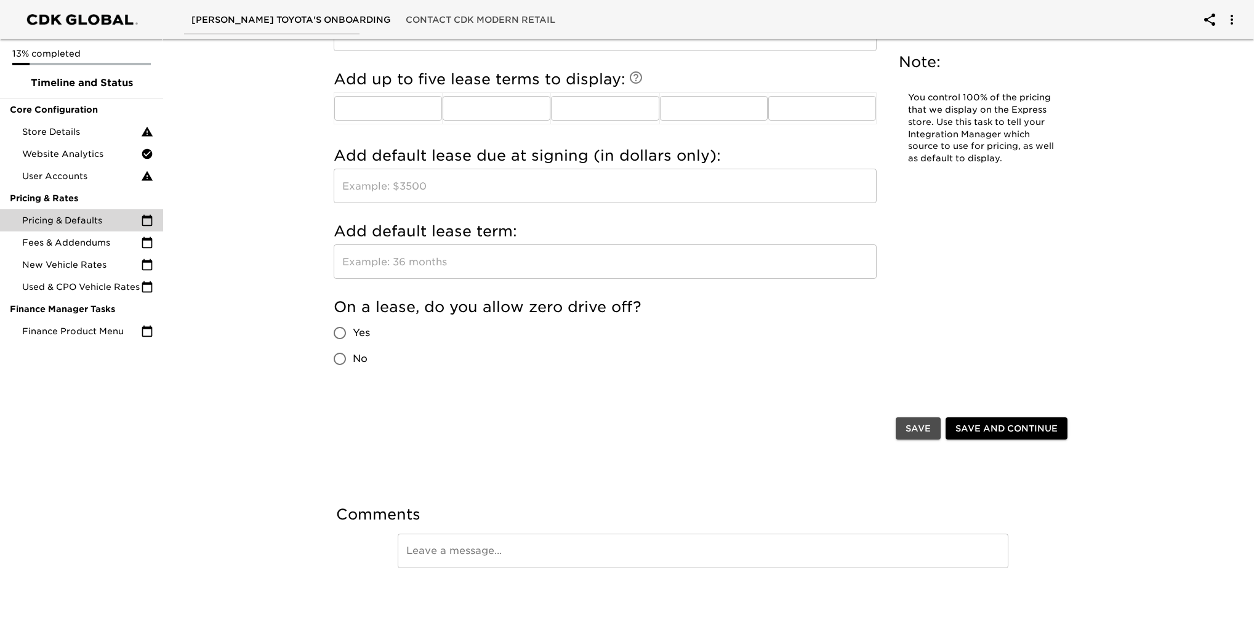
click at [920, 427] on span "Save" at bounding box center [918, 428] width 25 height 15
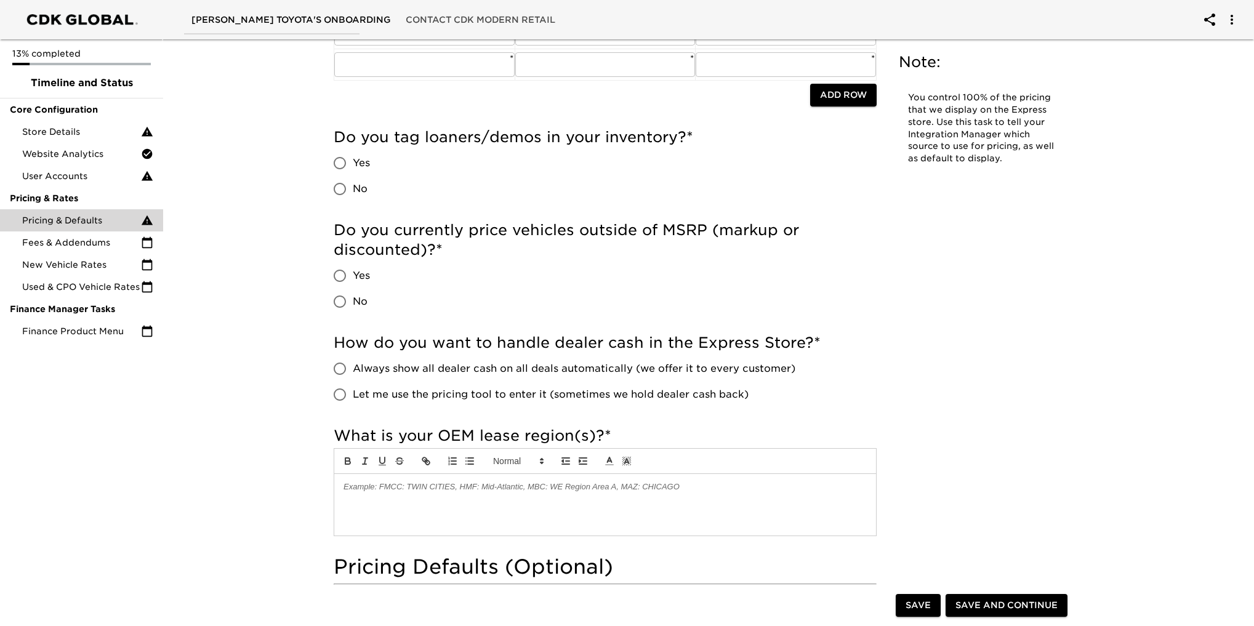
scroll to position [0, 0]
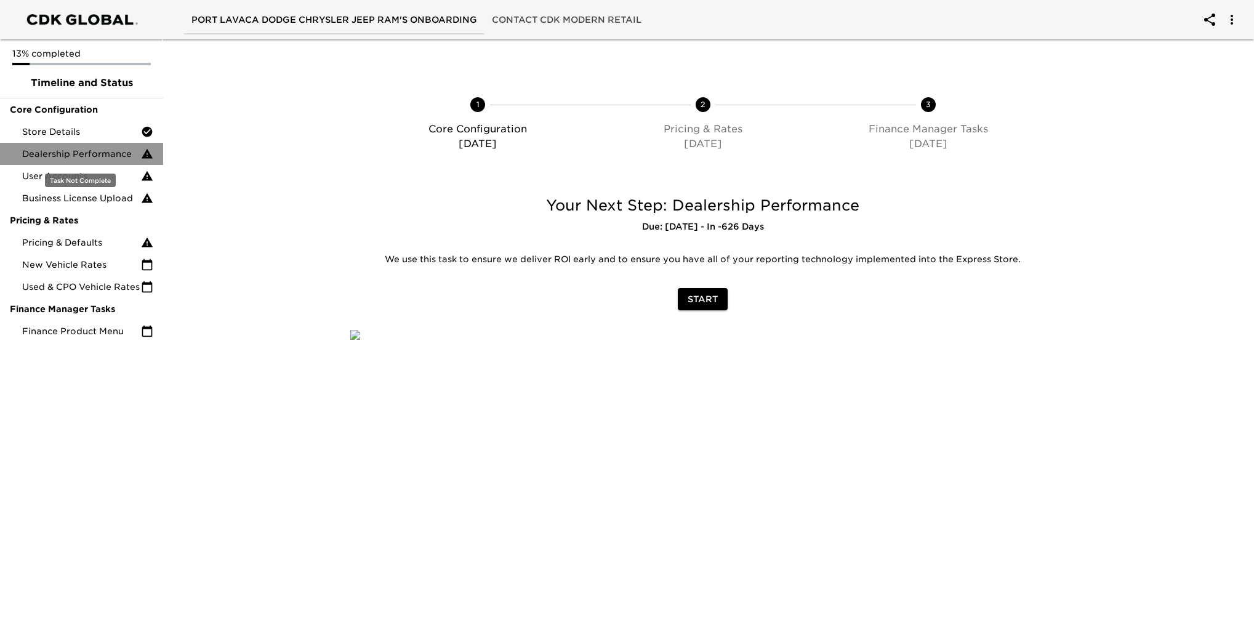
click at [97, 152] on span "Dealership Performance" at bounding box center [81, 154] width 119 height 12
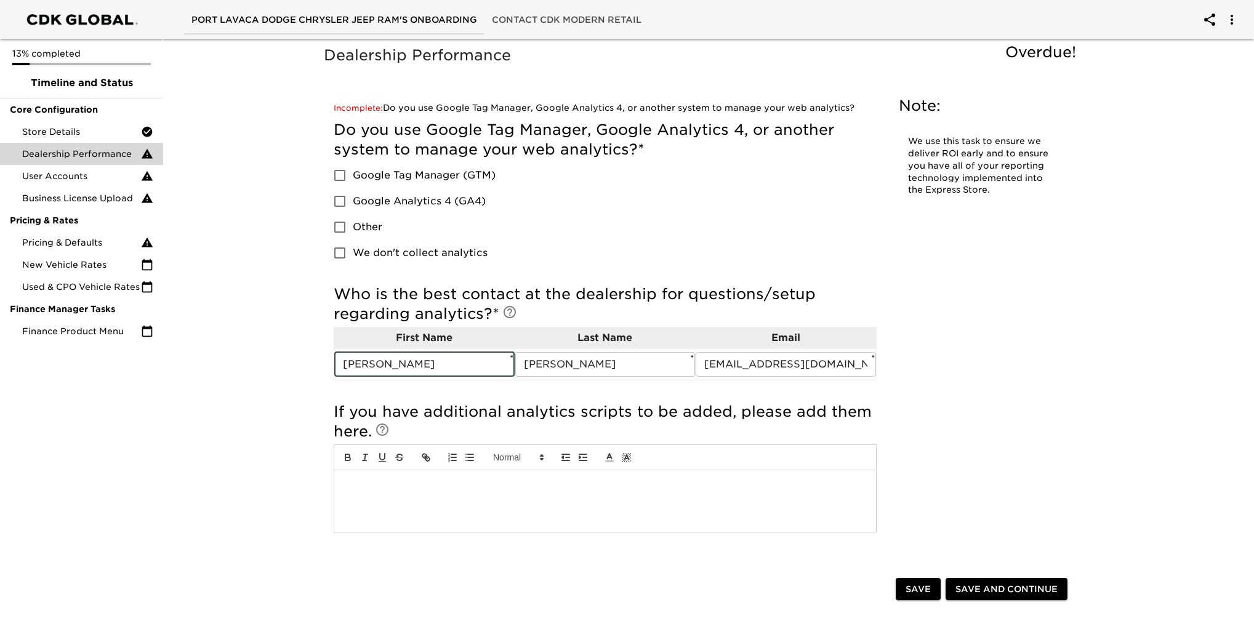
drag, startPoint x: 396, startPoint y: 366, endPoint x: 278, endPoint y: 372, distance: 118.4
click at [278, 372] on div "Dealership Performance Overdue! Note: We use this task to ensure we deliver ROI…" at bounding box center [703, 410] width 1096 height 752
type input "[PERSON_NAME]"
type input "[PERSON_NAME][EMAIL_ADDRESS][DOMAIN_NAME]"
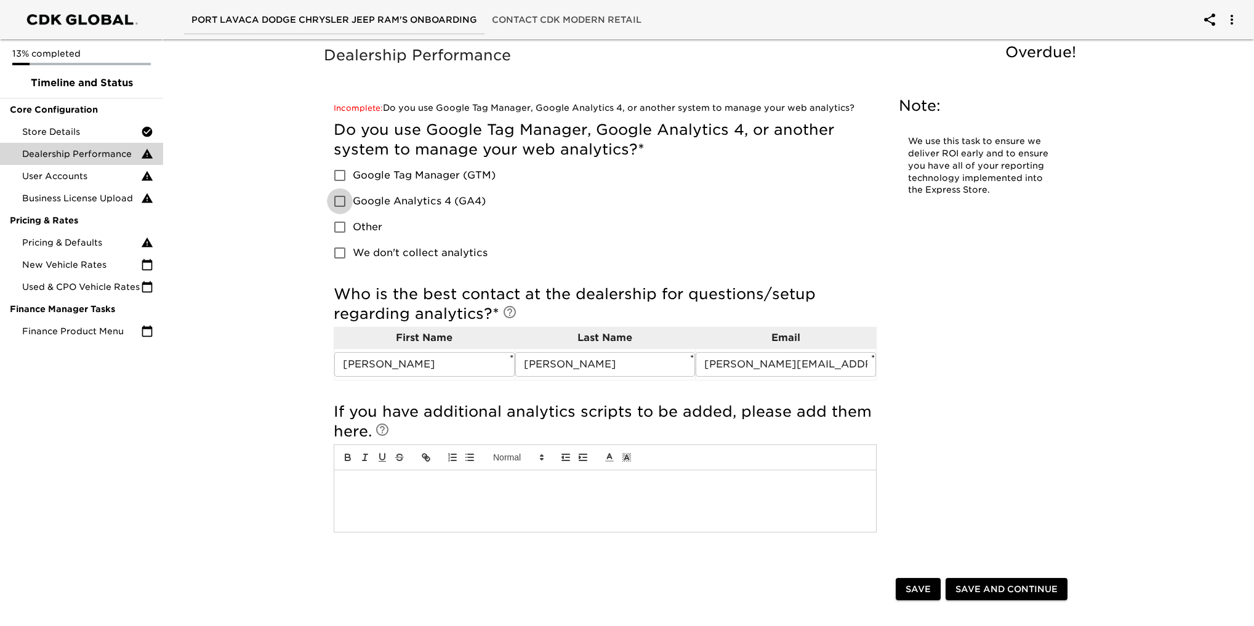
click at [337, 196] on input "Google Analytics 4 (GA4)" at bounding box center [340, 201] width 26 height 26
checkbox input "true"
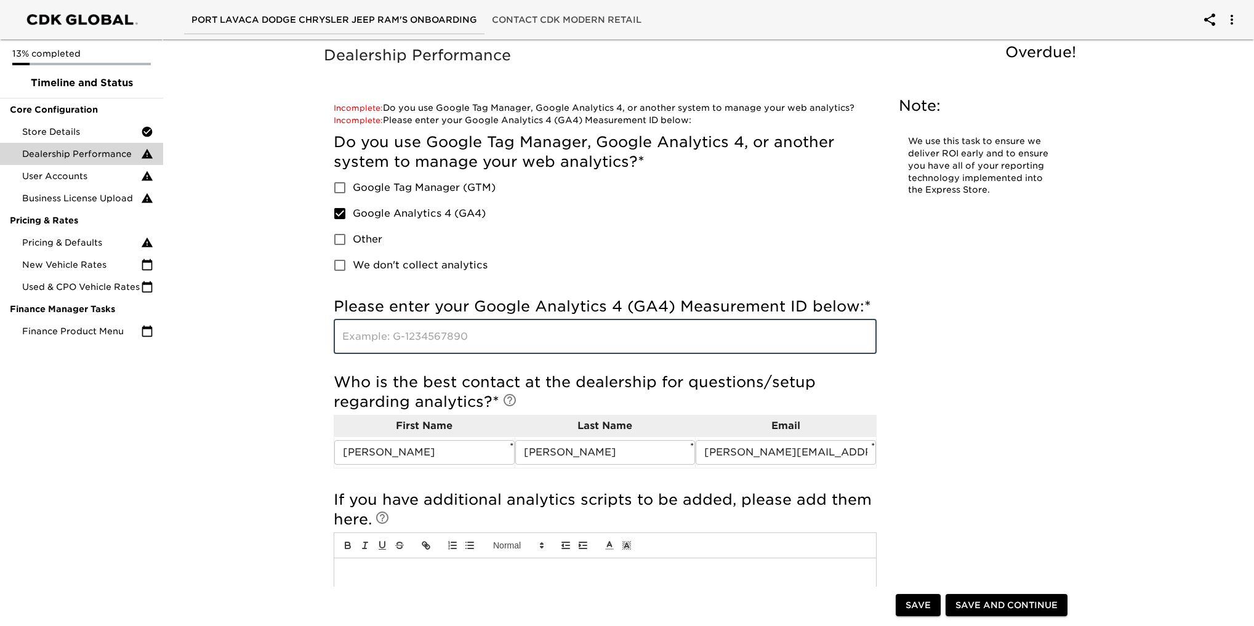
click at [426, 341] on input "text" at bounding box center [605, 337] width 543 height 34
paste input "G-YV42HWJ7FG"
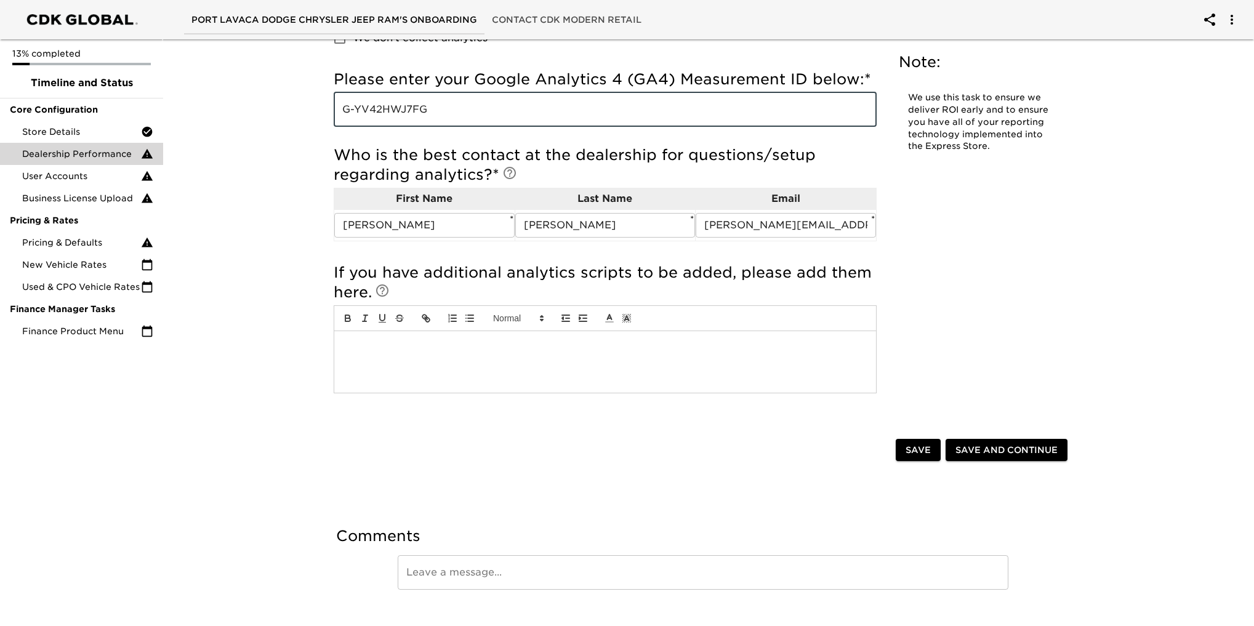
scroll to position [249, 0]
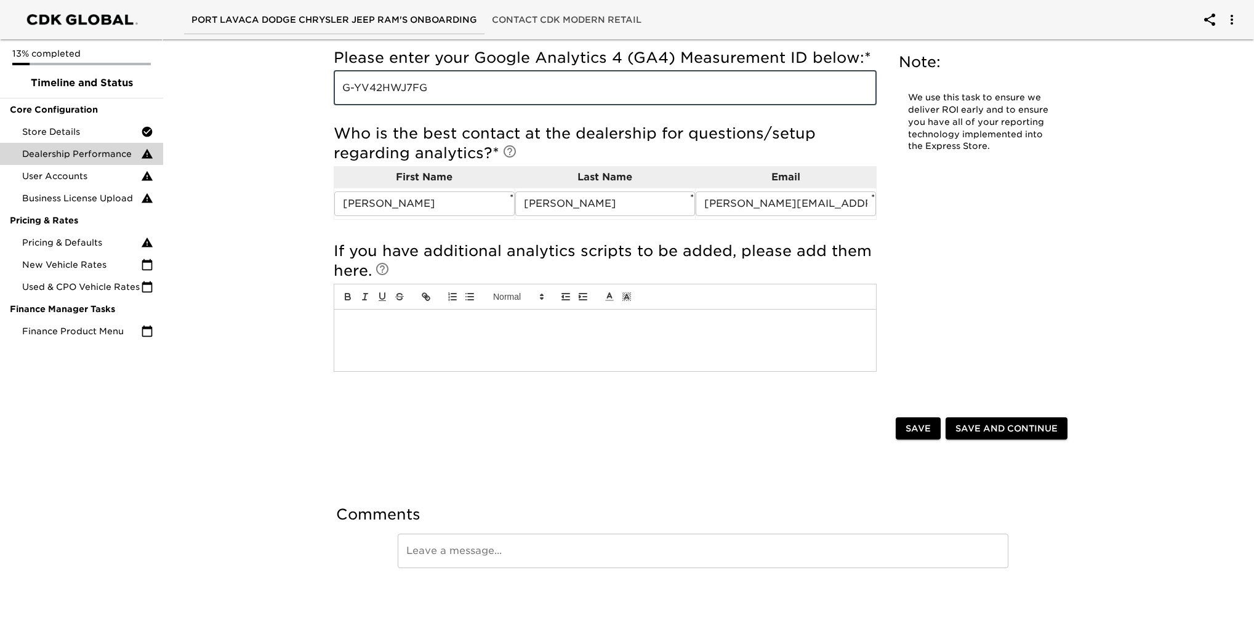
type input "G-YV42HWJ7FG"
click at [920, 427] on span "Save" at bounding box center [918, 428] width 25 height 15
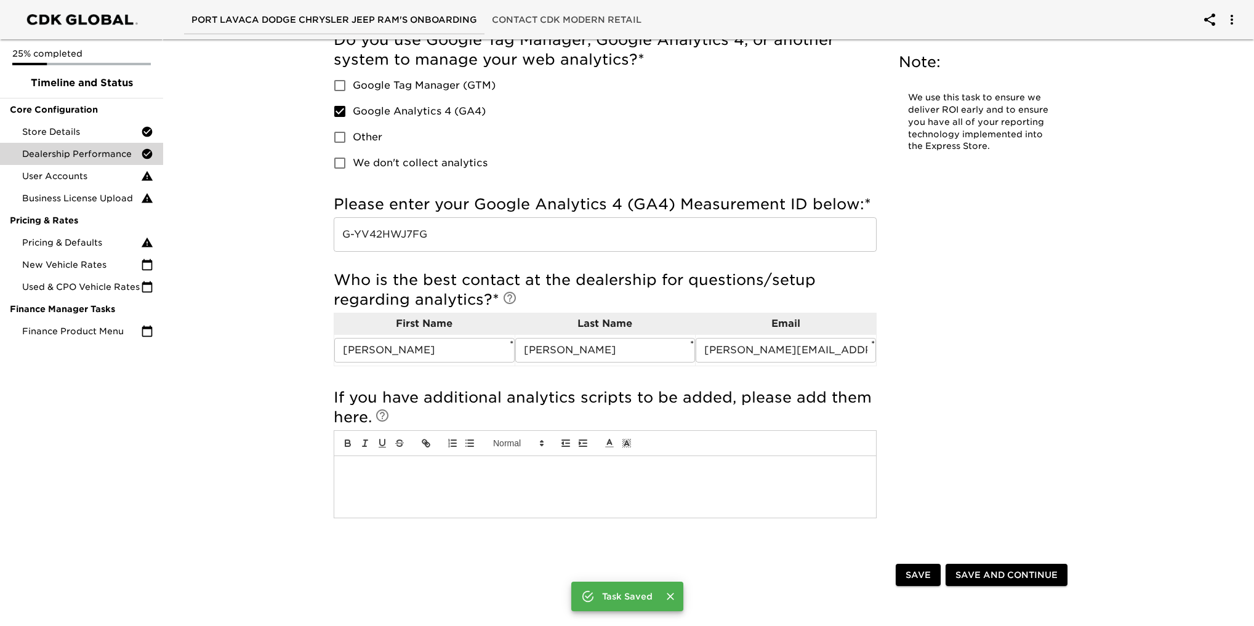
scroll to position [0, 0]
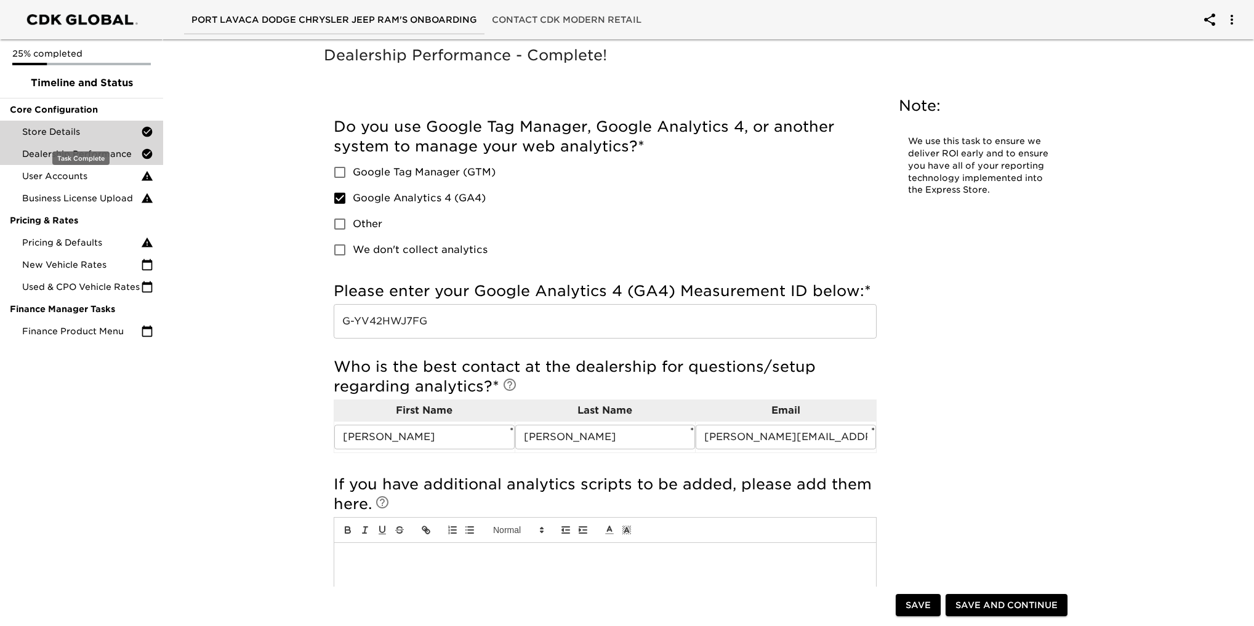
click at [60, 131] on span "Store Details" at bounding box center [81, 132] width 119 height 12
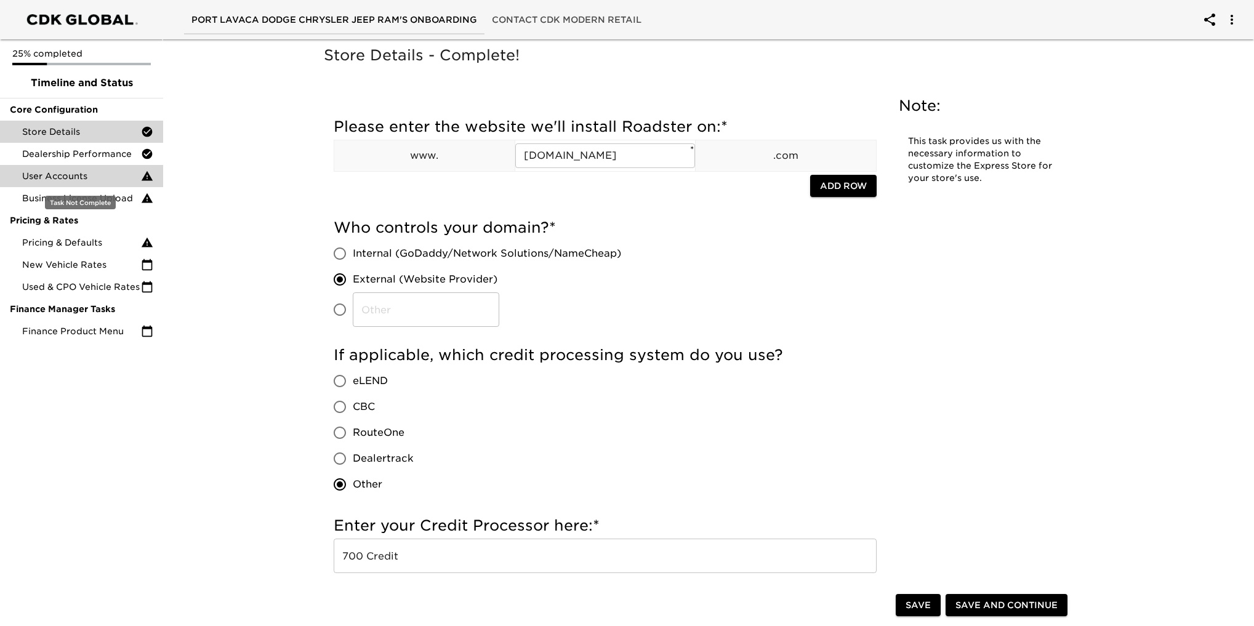
click at [62, 171] on span "User Accounts" at bounding box center [81, 176] width 119 height 12
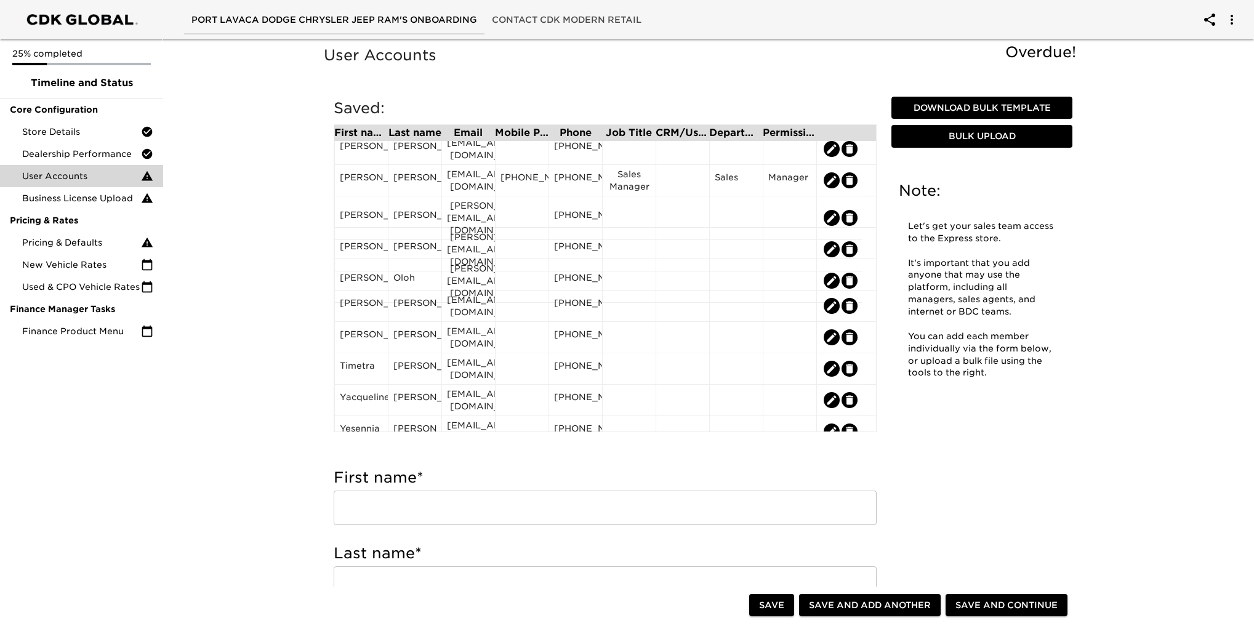
scroll to position [739, 0]
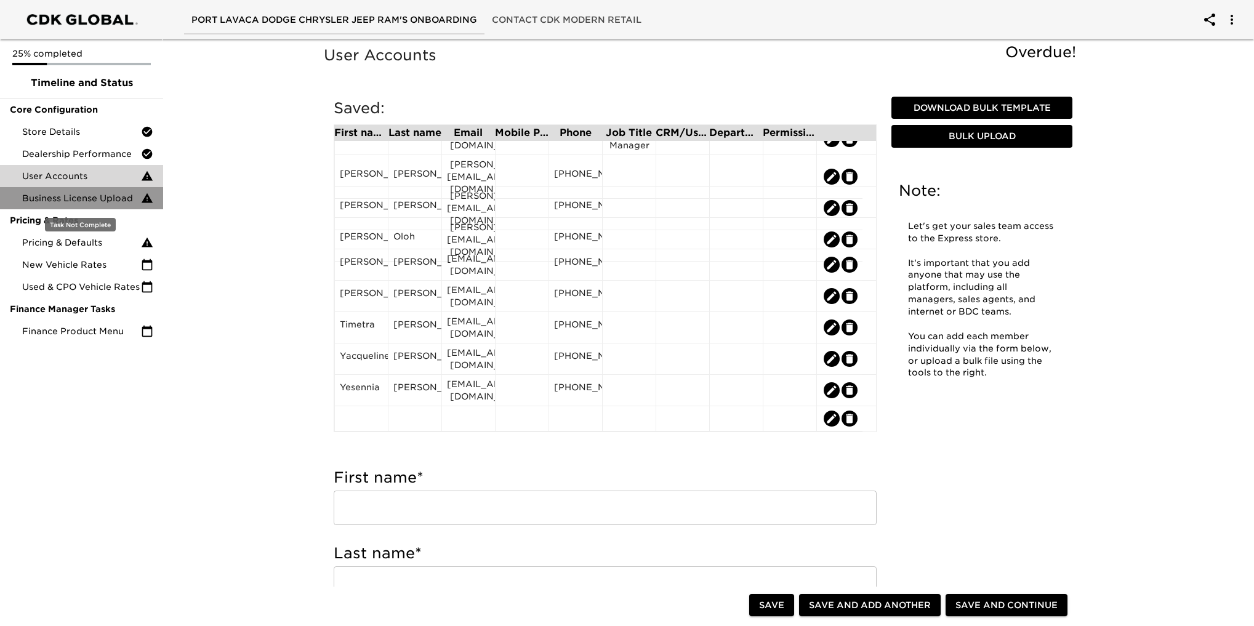
click at [76, 193] on span "Business License Upload" at bounding box center [81, 198] width 119 height 12
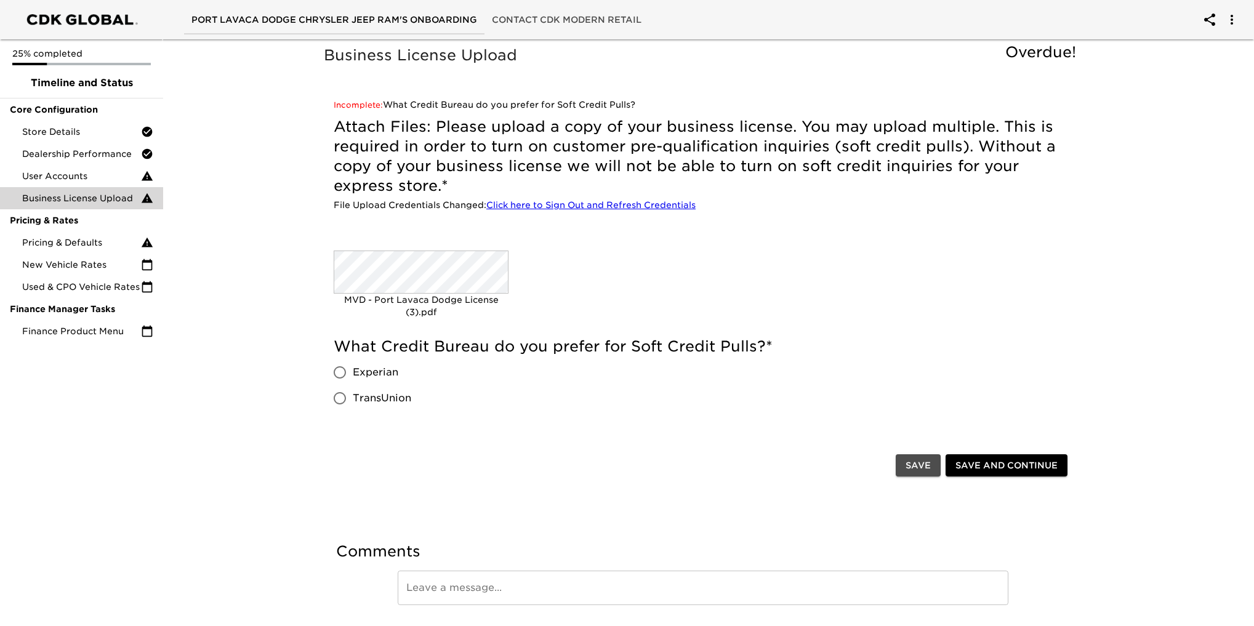
click at [915, 466] on span "Save" at bounding box center [918, 465] width 25 height 15
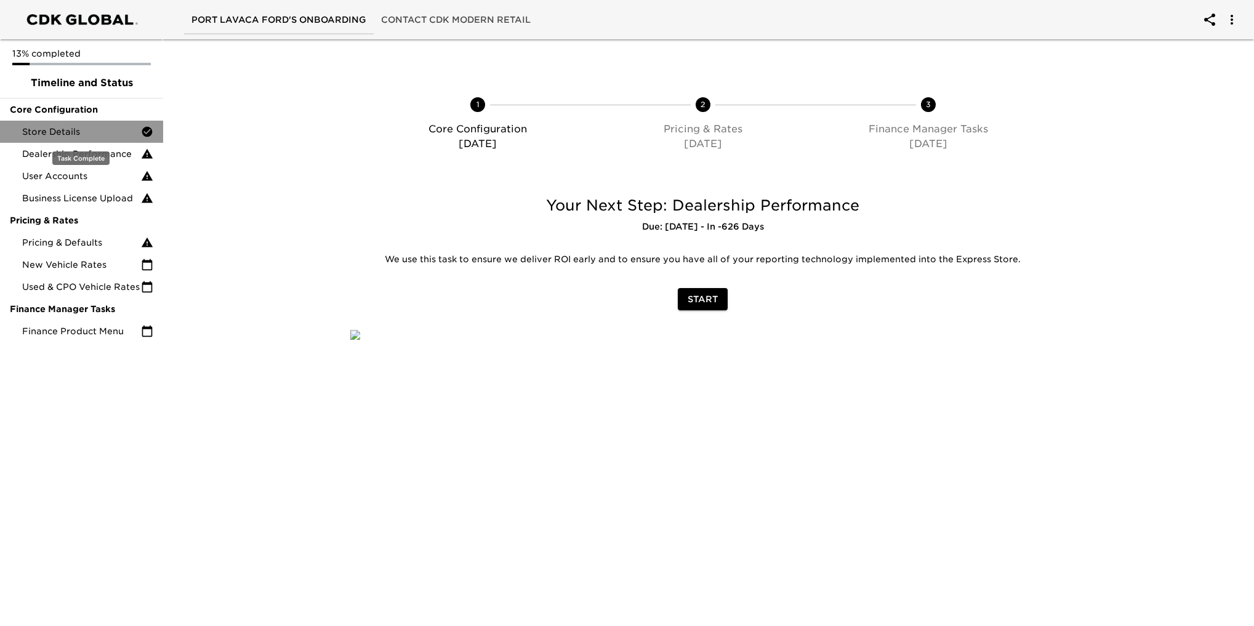
click at [66, 131] on span "Store Details" at bounding box center [81, 132] width 119 height 12
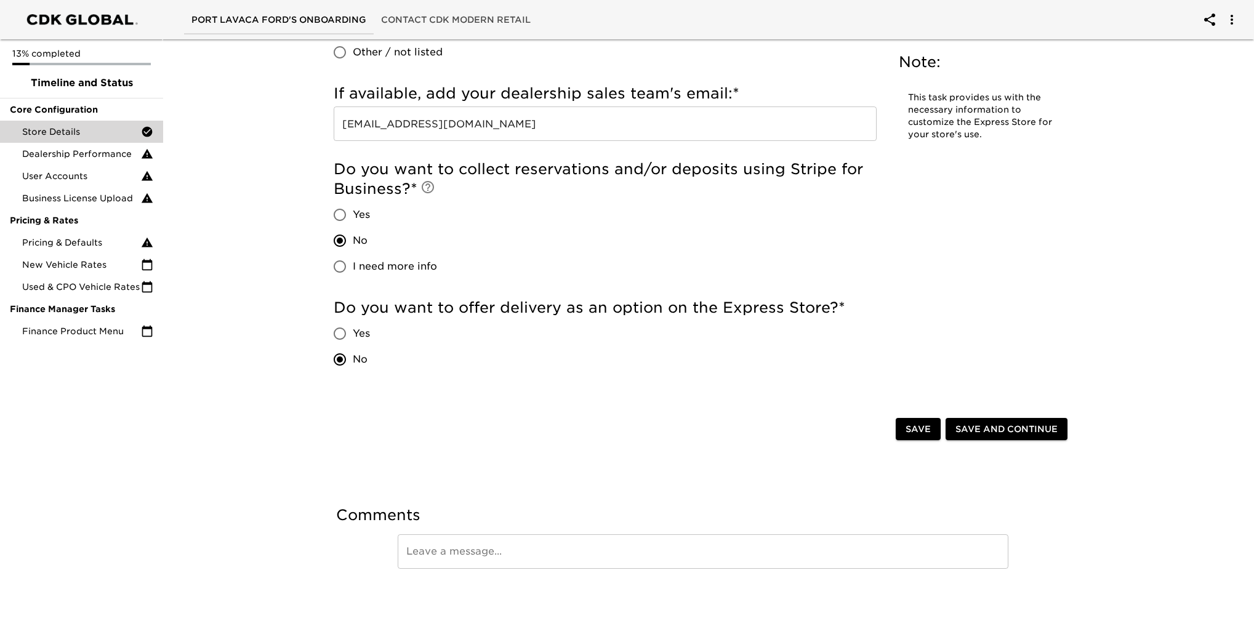
scroll to position [1388, 0]
click at [1024, 428] on span "Save and Continue" at bounding box center [1006, 428] width 102 height 15
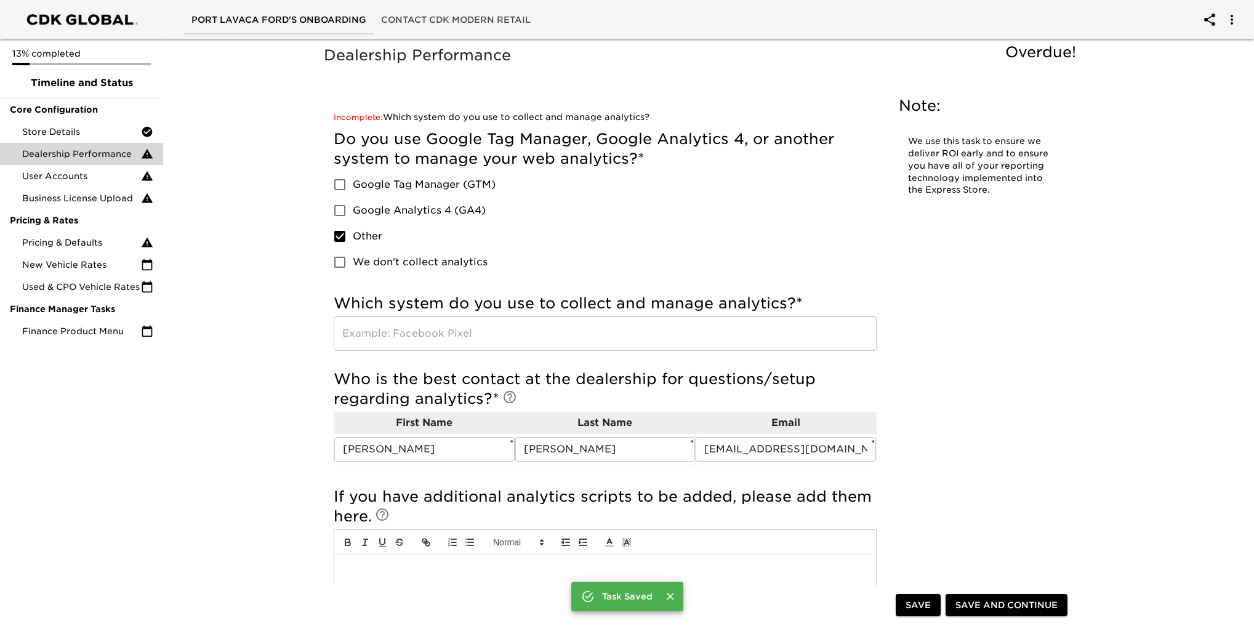
click at [337, 210] on input "Google Analytics 4 (GA4)" at bounding box center [340, 211] width 26 height 26
checkbox input "true"
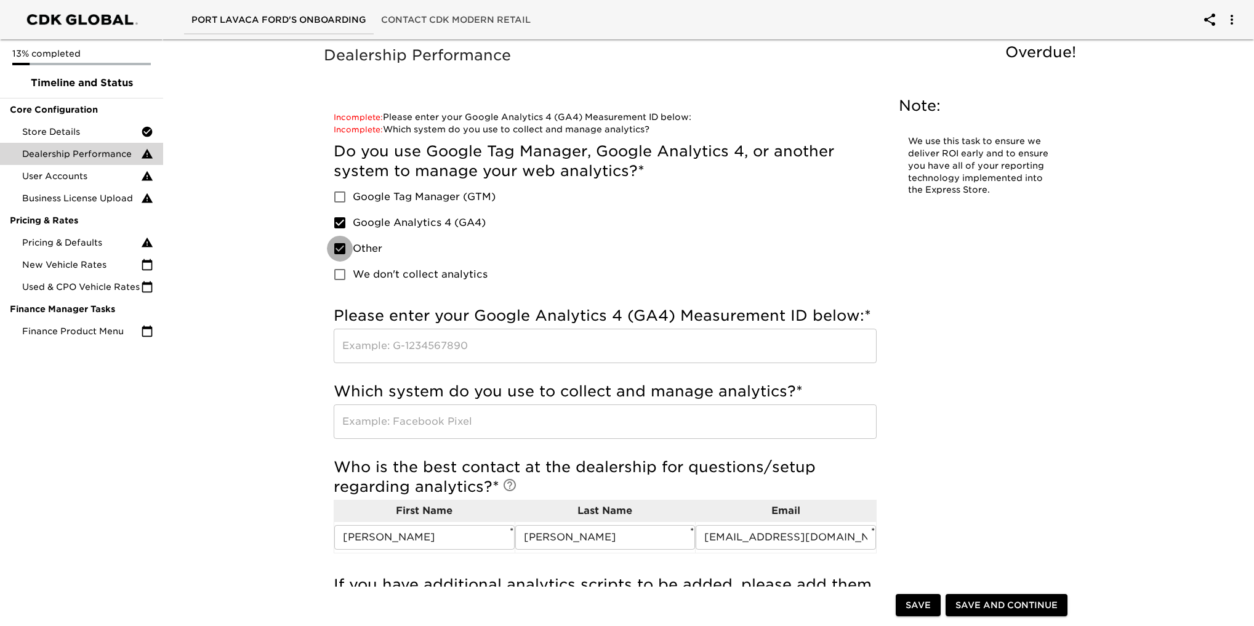
click at [343, 249] on input "Other" at bounding box center [340, 249] width 26 height 26
checkbox input "false"
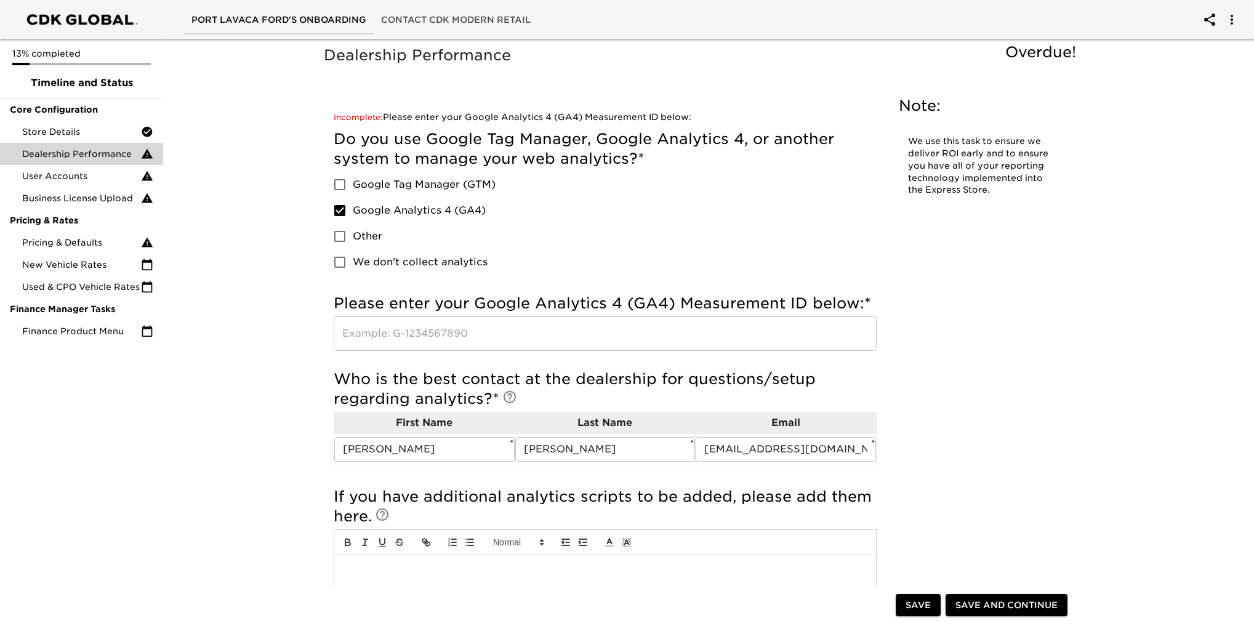
click at [445, 335] on input "text" at bounding box center [605, 333] width 543 height 34
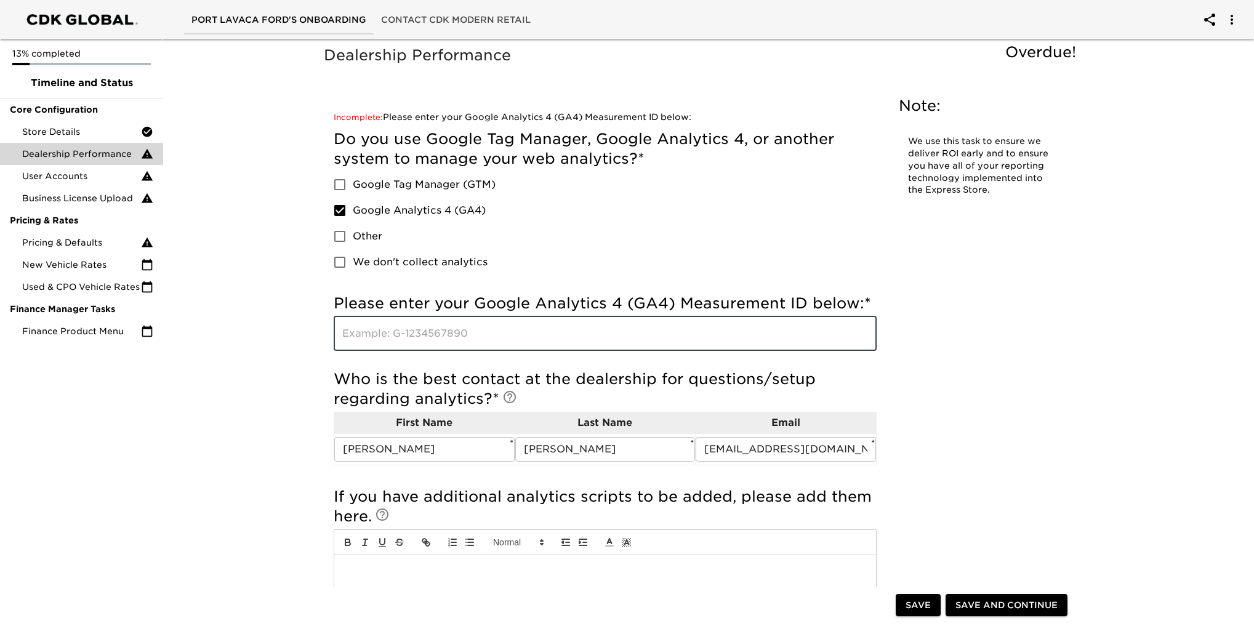
paste input "G-DWW3HQWPEX"
type input "G-DWW3HQWPEX"
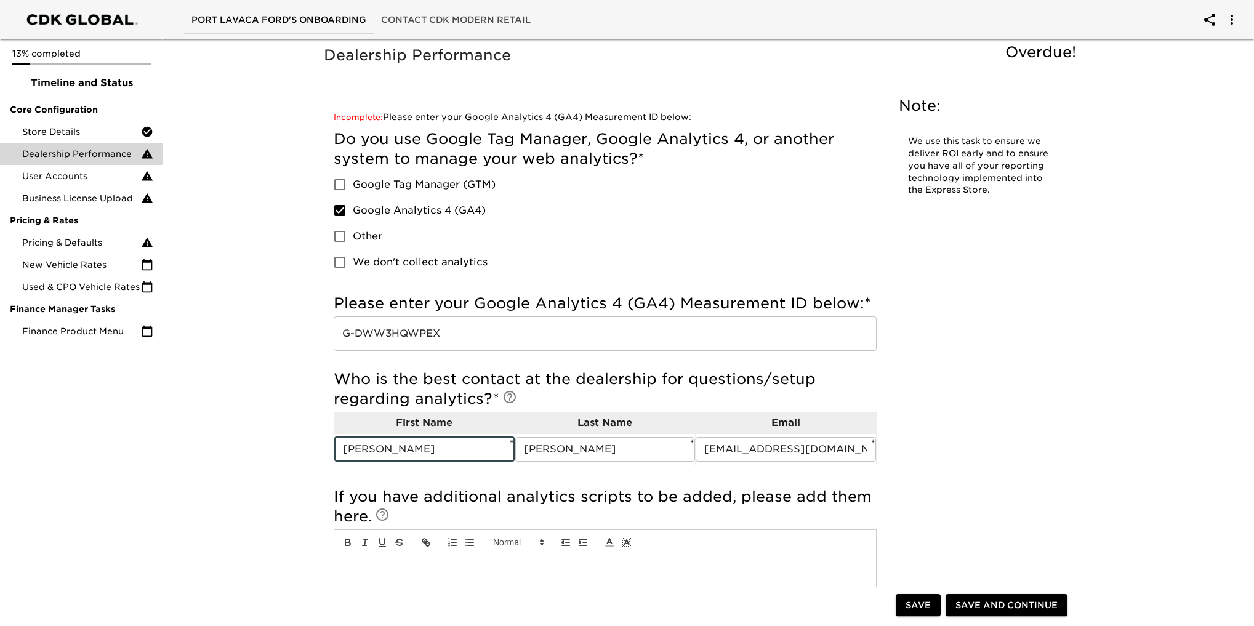
drag, startPoint x: 438, startPoint y: 452, endPoint x: 296, endPoint y: 457, distance: 142.3
click at [296, 457] on div "Dealership Performance Overdue! Note: We use this task to ensure we deliver ROI…" at bounding box center [703, 452] width 1096 height 837
type input "[PERSON_NAME]"
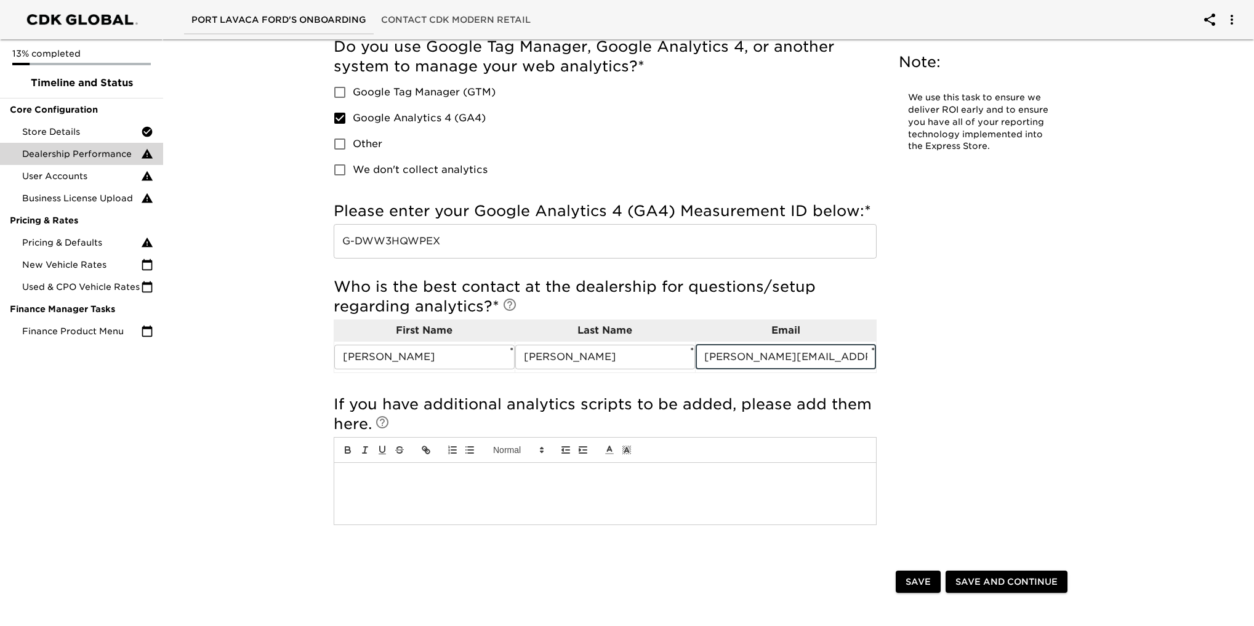
scroll to position [246, 0]
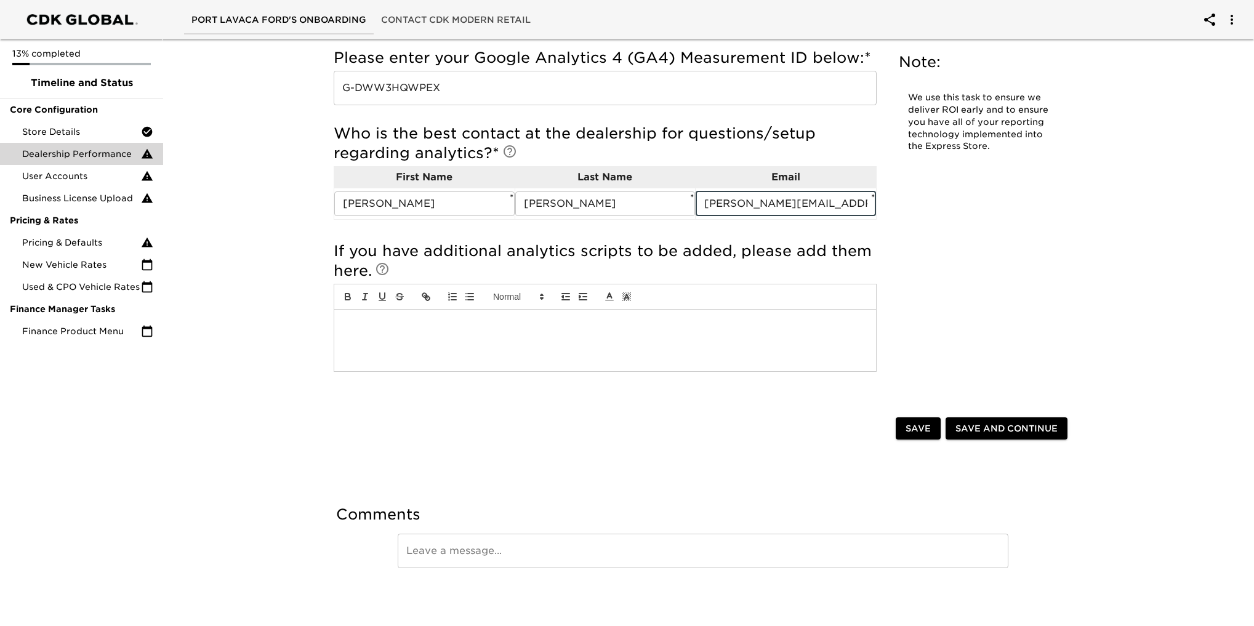
type input "[PERSON_NAME][EMAIL_ADDRESS][DOMAIN_NAME]"
click at [928, 428] on span "Save" at bounding box center [918, 428] width 25 height 15
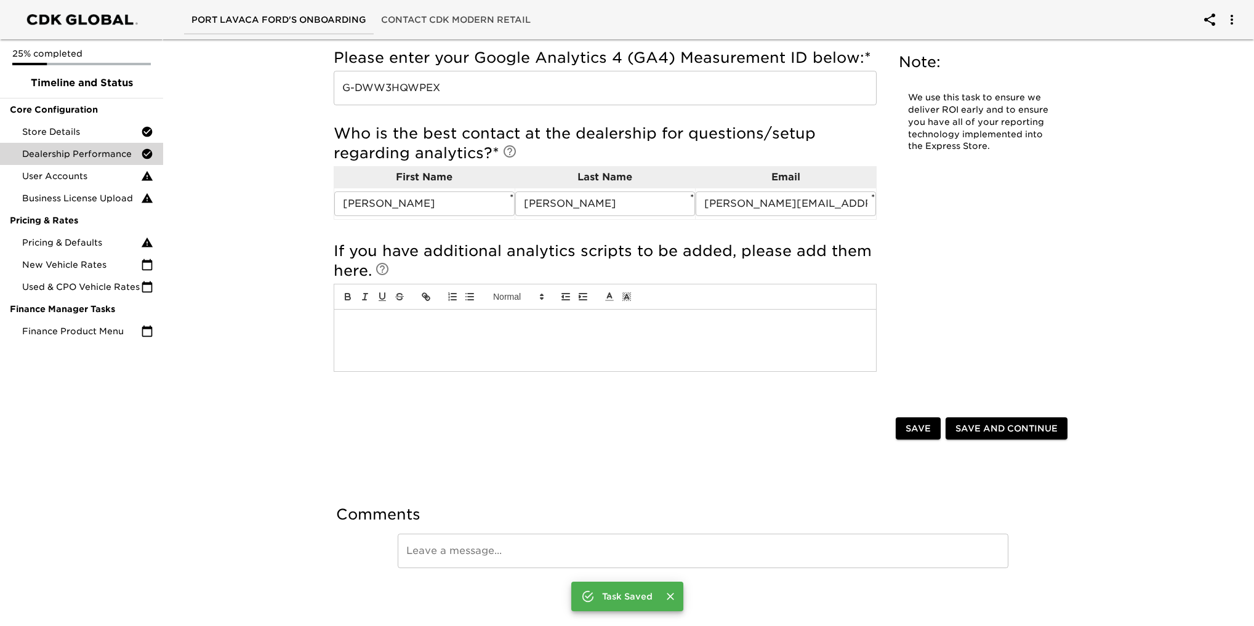
scroll to position [233, 0]
click at [79, 167] on div "User Accounts" at bounding box center [81, 176] width 163 height 22
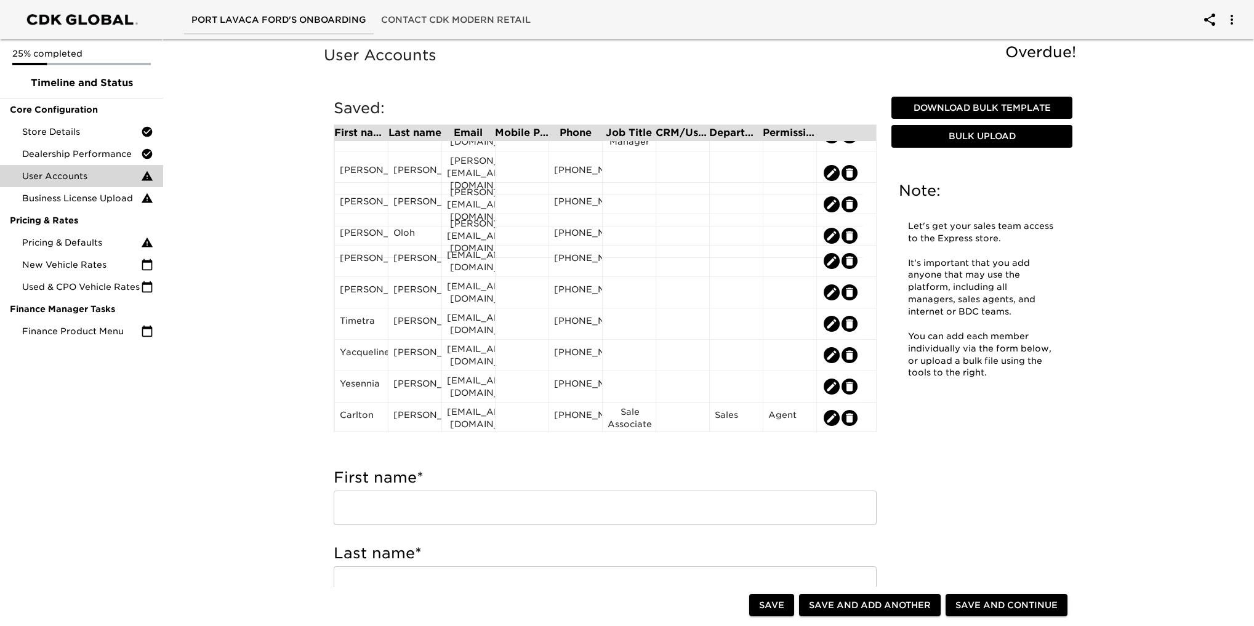
scroll to position [746, 0]
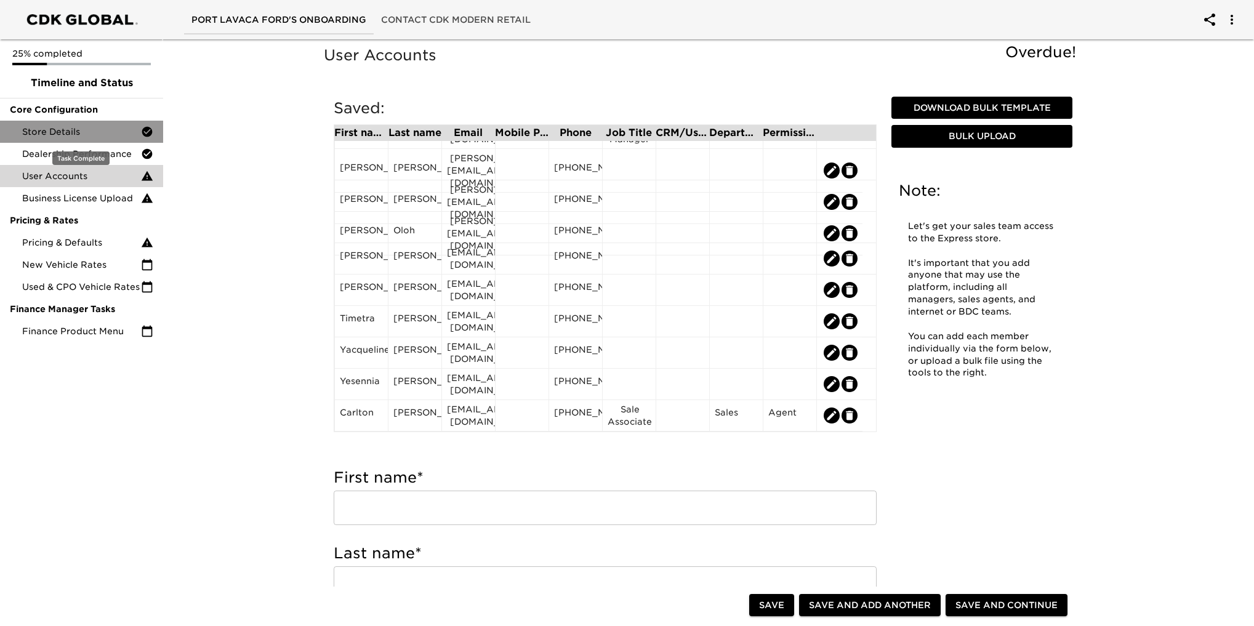
click at [60, 131] on span "Store Details" at bounding box center [81, 132] width 119 height 12
